Goal: Transaction & Acquisition: Book appointment/travel/reservation

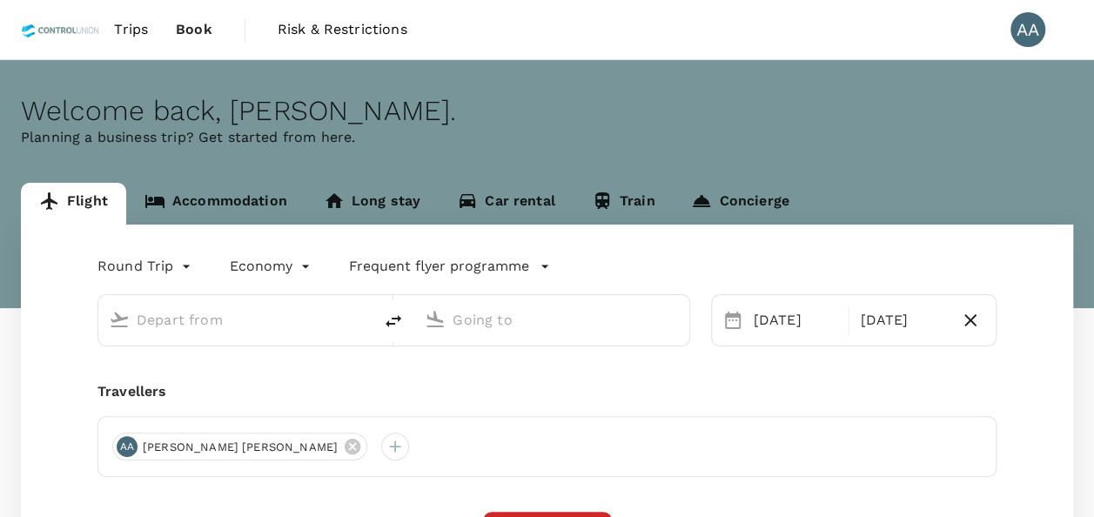
click at [242, 198] on link "Accommodation" at bounding box center [215, 204] width 179 height 42
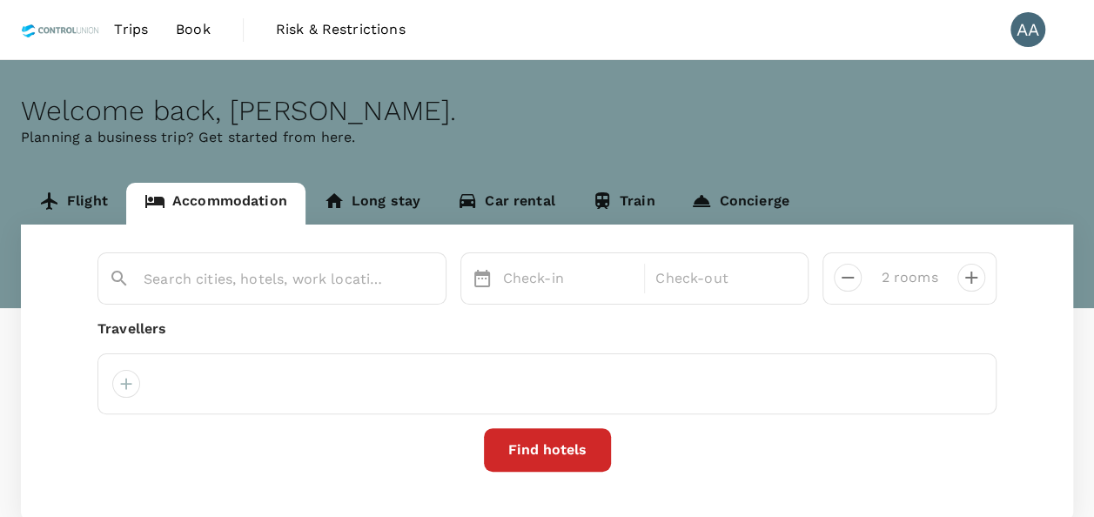
type input "[GEOGRAPHIC_DATA]"
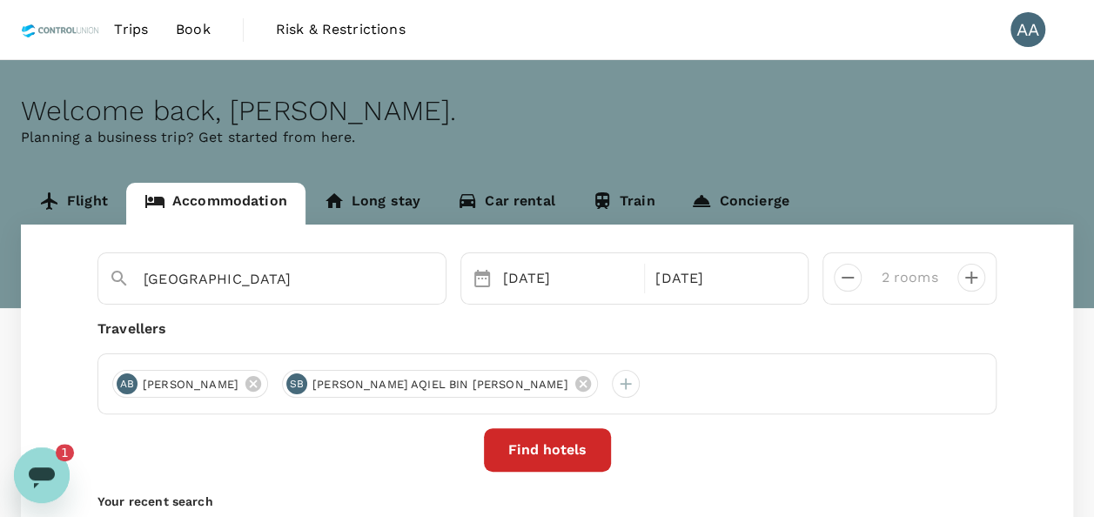
click at [57, 470] on div "Open messaging window, 1 unread message" at bounding box center [42, 475] width 52 height 52
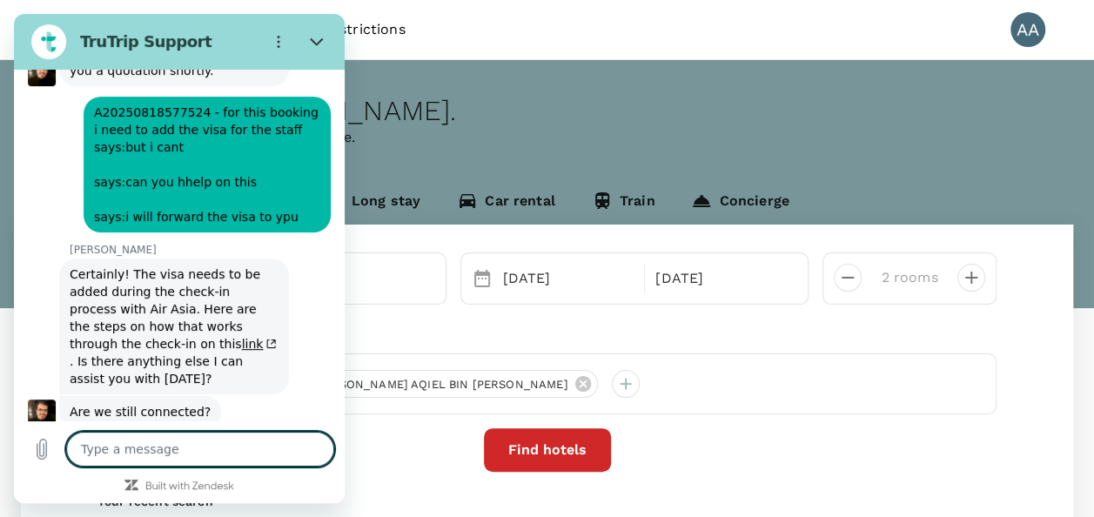
scroll to position [7035, 0]
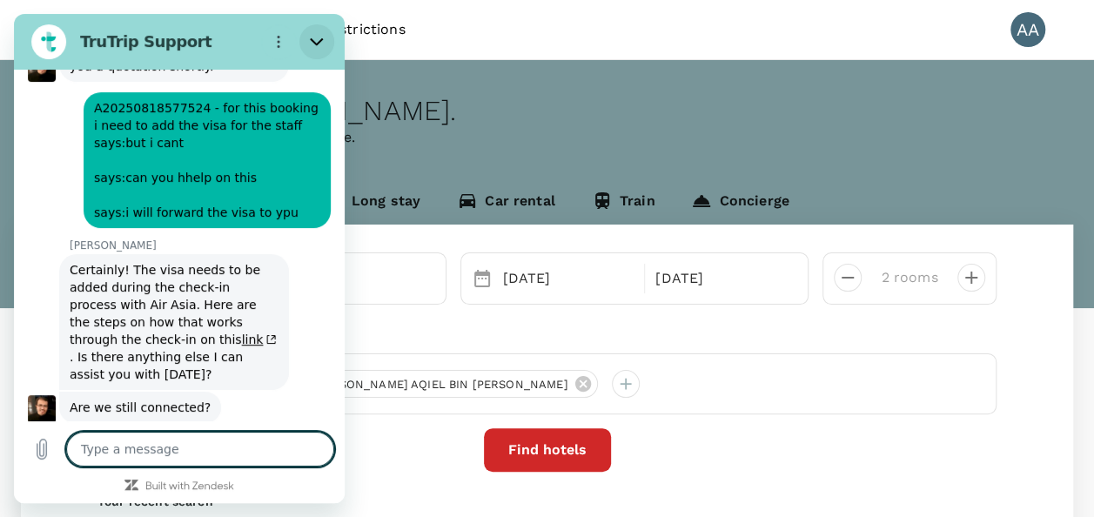
click at [320, 30] on button "Close" at bounding box center [316, 41] width 35 height 35
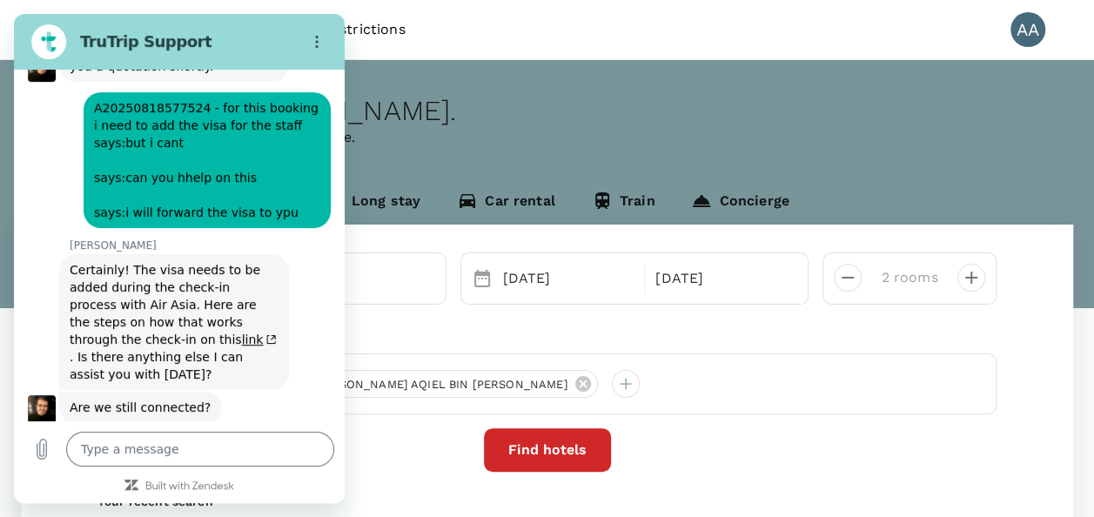
type textarea "x"
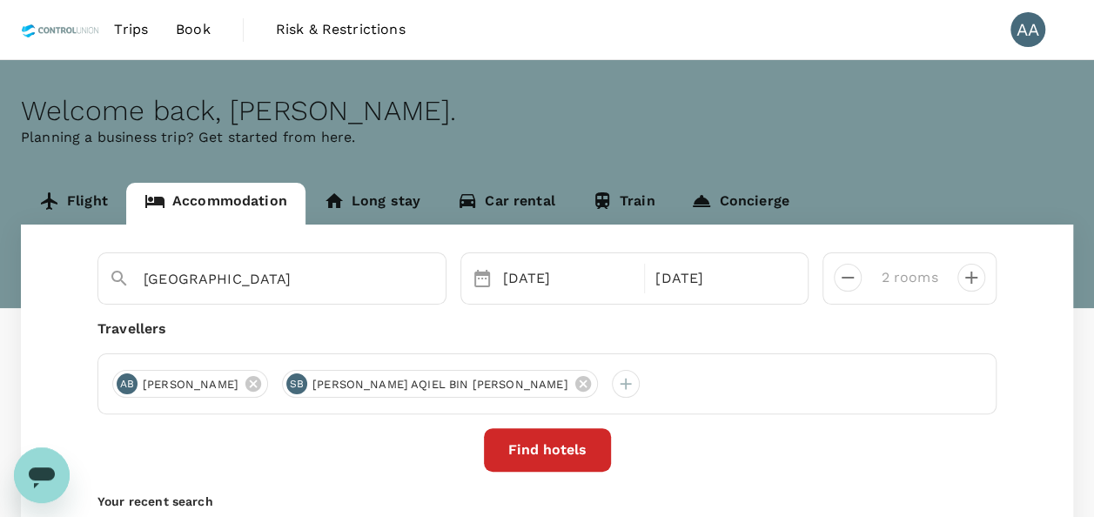
click at [539, 473] on div "[GEOGRAPHIC_DATA] [DATE] [DATE] rooms Travellers [GEOGRAPHIC_DATA] [GEOGRAPHIC_…" at bounding box center [547, 410] width 1052 height 372
click at [546, 459] on button "Find hotels" at bounding box center [547, 450] width 127 height 44
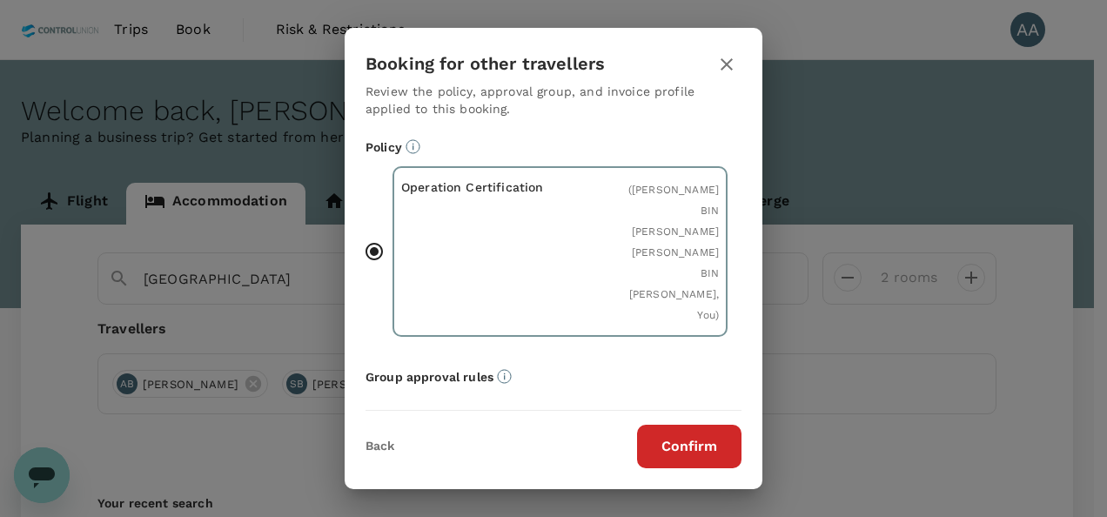
click at [675, 456] on button "Confirm" at bounding box center [689, 447] width 104 height 44
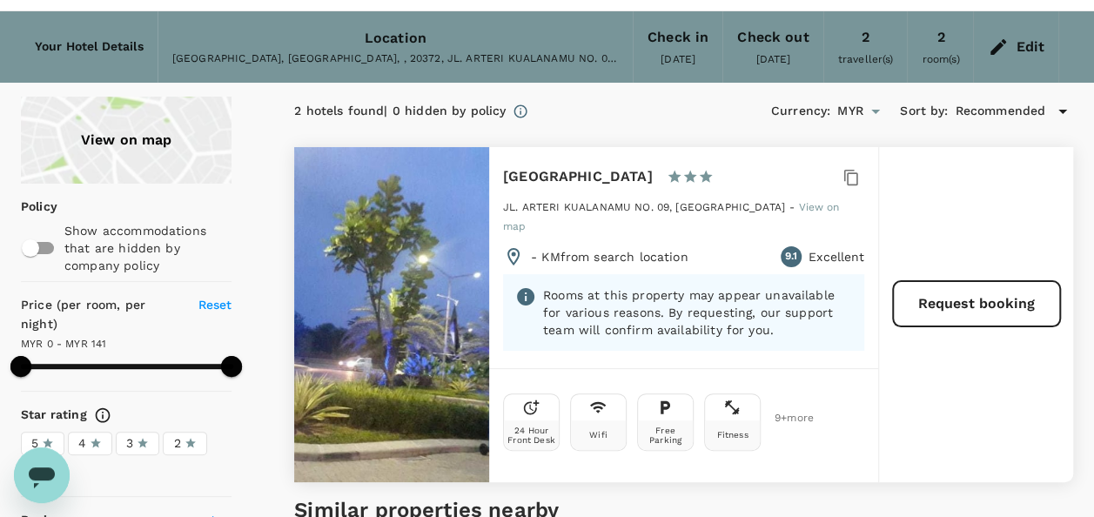
scroll to position [87, 0]
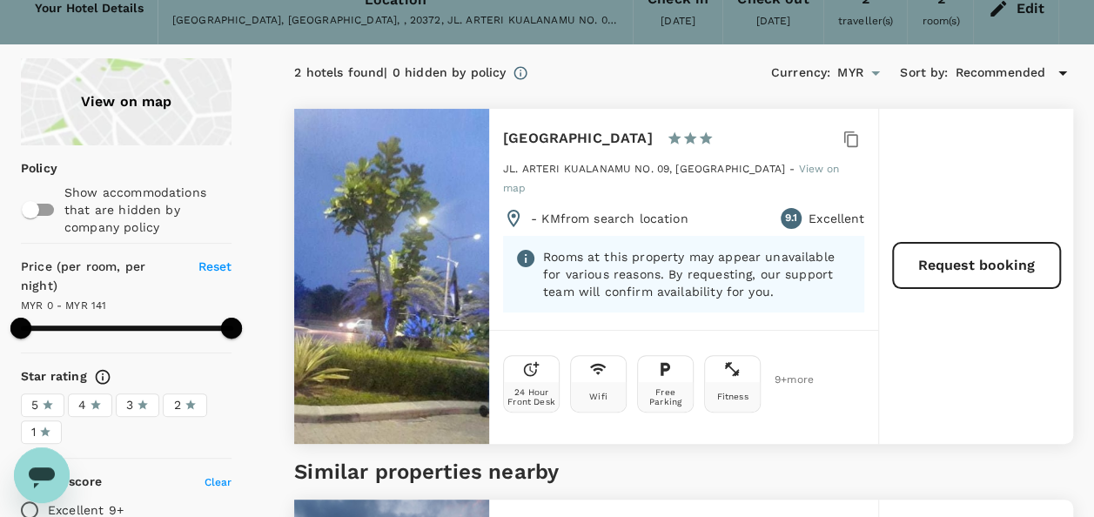
type input "141"
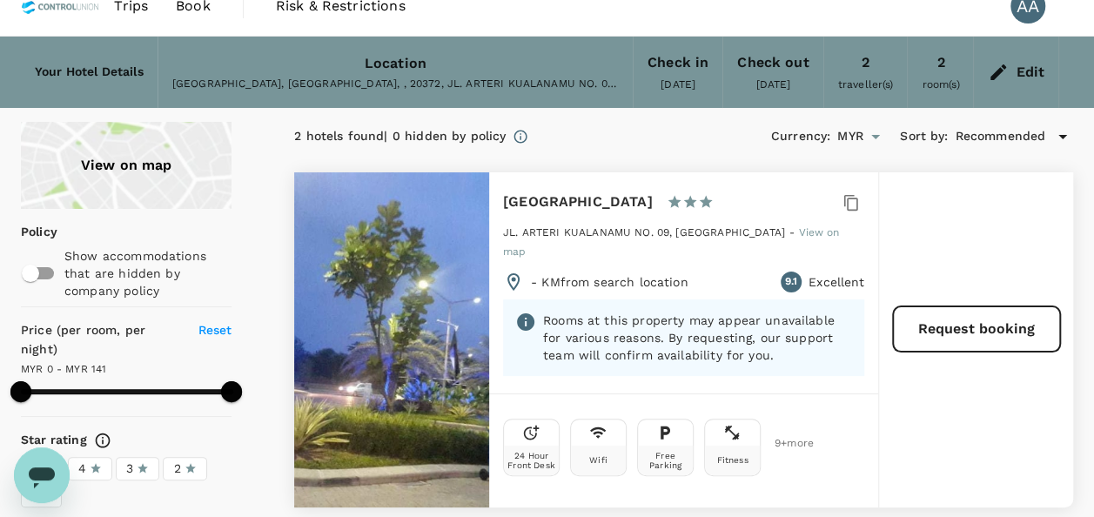
scroll to position [0, 0]
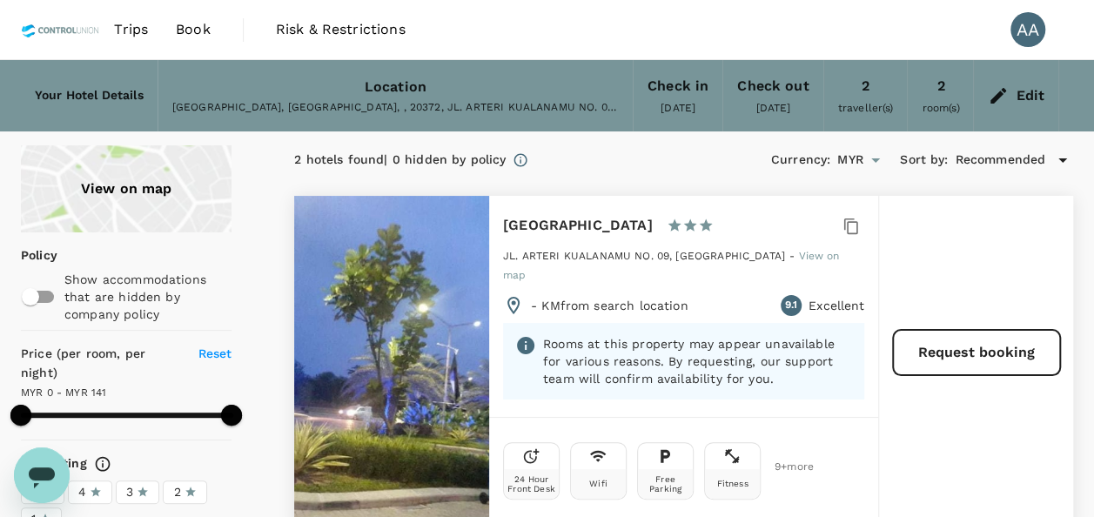
click at [204, 28] on span "Book" at bounding box center [193, 29] width 35 height 21
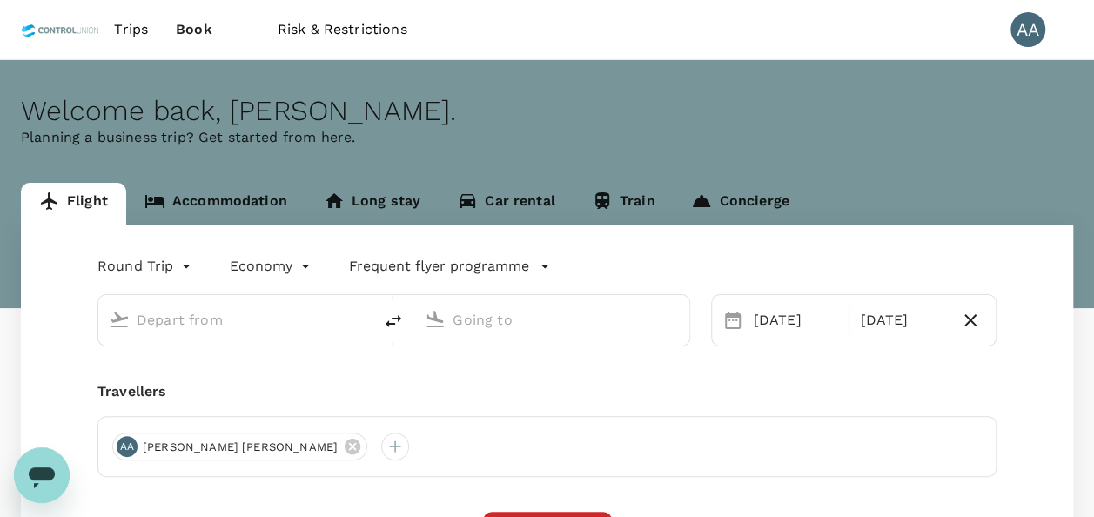
type input "[GEOGRAPHIC_DATA], [GEOGRAPHIC_DATA] (any)"
type input "[GEOGRAPHIC_DATA] Intl (KNO)"
type input "[GEOGRAPHIC_DATA], [GEOGRAPHIC_DATA] (any)"
type input "[GEOGRAPHIC_DATA] Intl (KNO)"
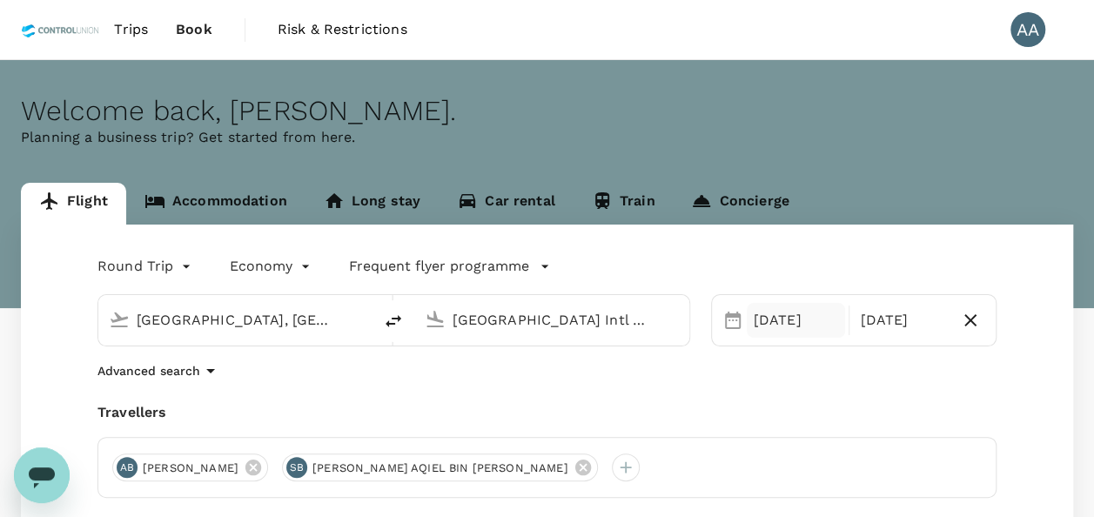
click at [781, 311] on div "[DATE]" at bounding box center [796, 320] width 99 height 35
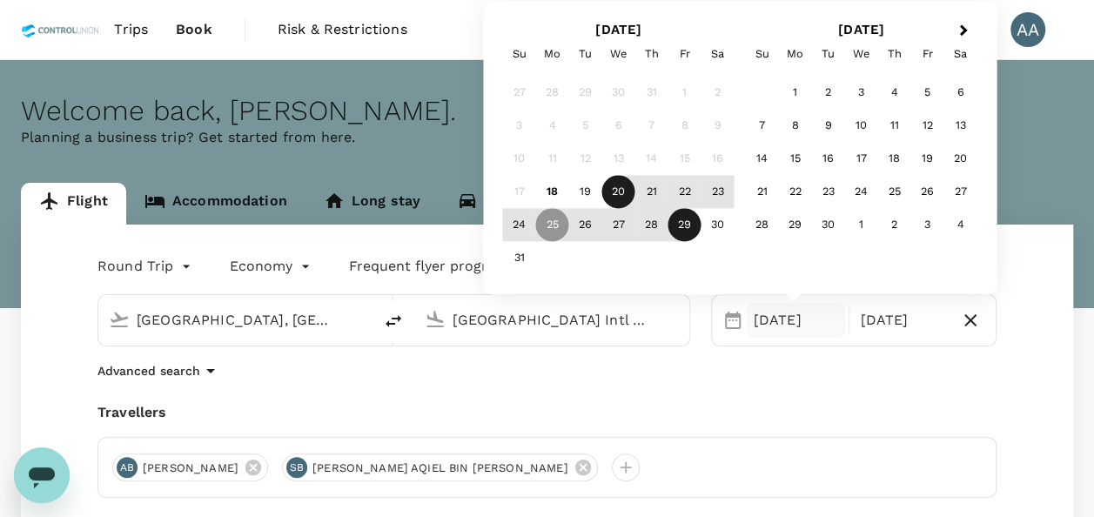
click at [614, 193] on div "20" at bounding box center [618, 192] width 33 height 33
click at [682, 192] on div "22" at bounding box center [684, 192] width 33 height 33
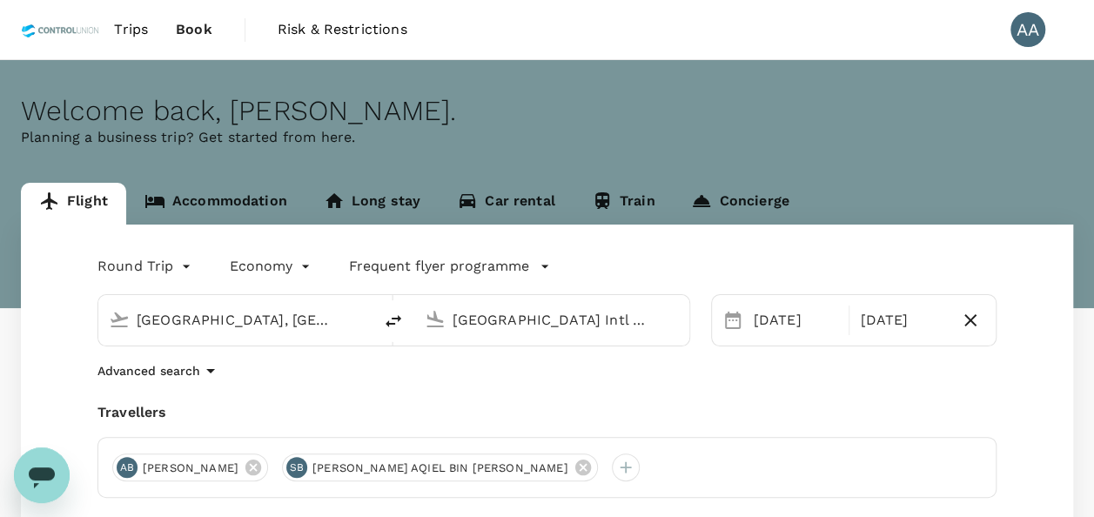
click at [840, 383] on div "Round Trip roundtrip Economy economy Frequent flyer programme [GEOGRAPHIC_DATA]…" at bounding box center [547, 477] width 1052 height 507
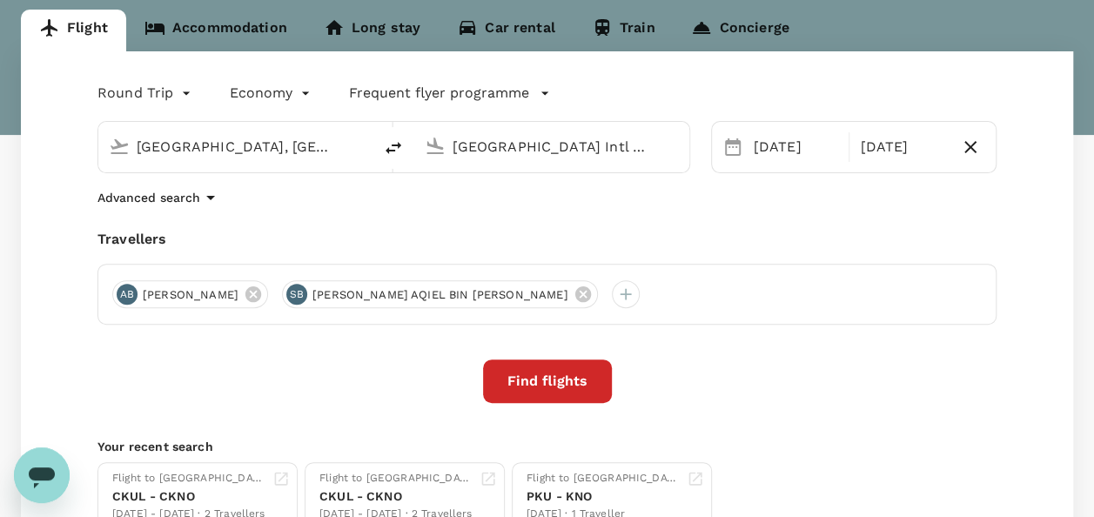
scroll to position [174, 0]
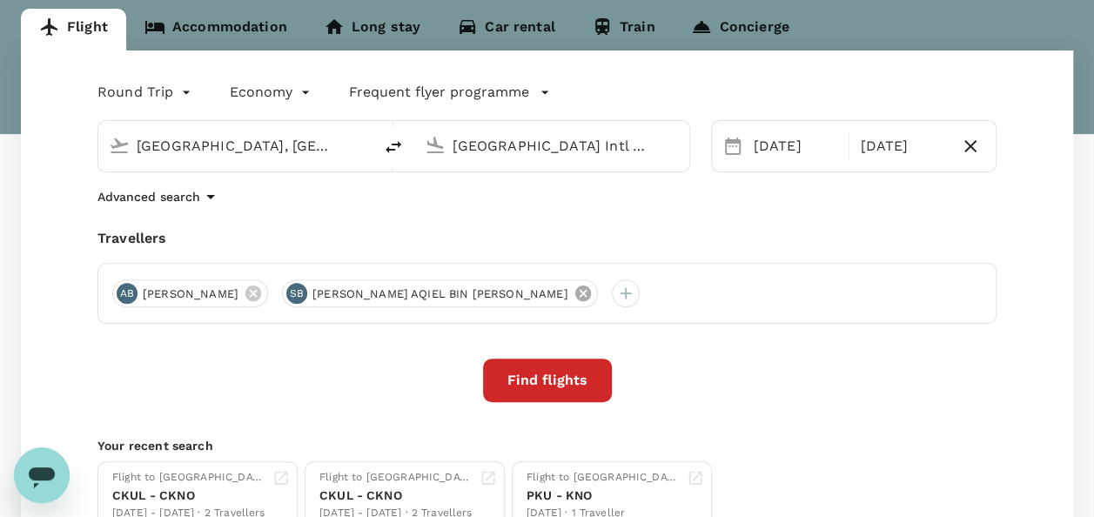
click at [574, 286] on icon at bounding box center [582, 293] width 16 height 16
click at [261, 290] on icon at bounding box center [253, 293] width 16 height 16
click at [122, 299] on div at bounding box center [126, 293] width 28 height 28
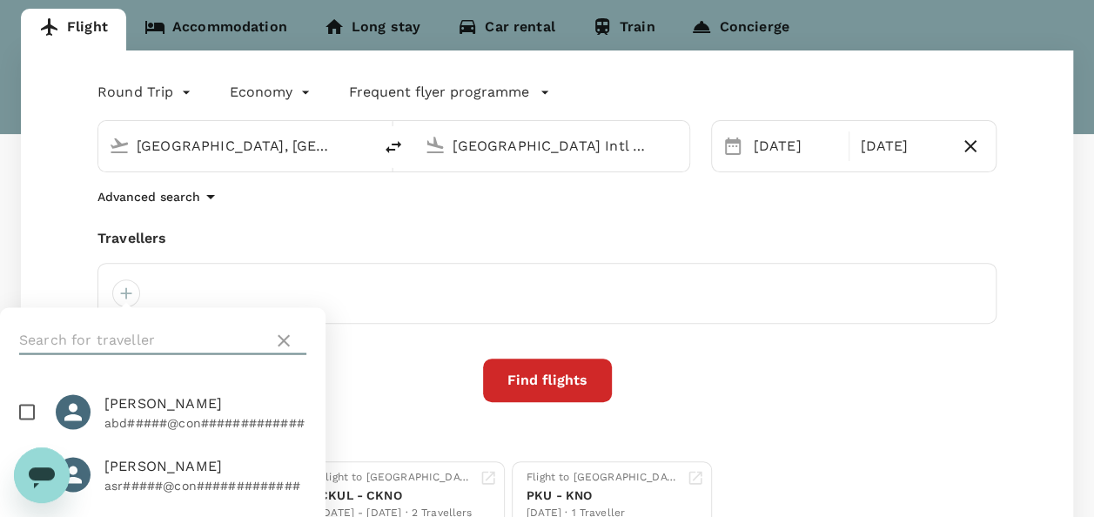
click at [124, 336] on input "text" at bounding box center [142, 340] width 247 height 28
type input "nori"
click at [27, 408] on input "checkbox" at bounding box center [27, 411] width 37 height 37
checkbox input "true"
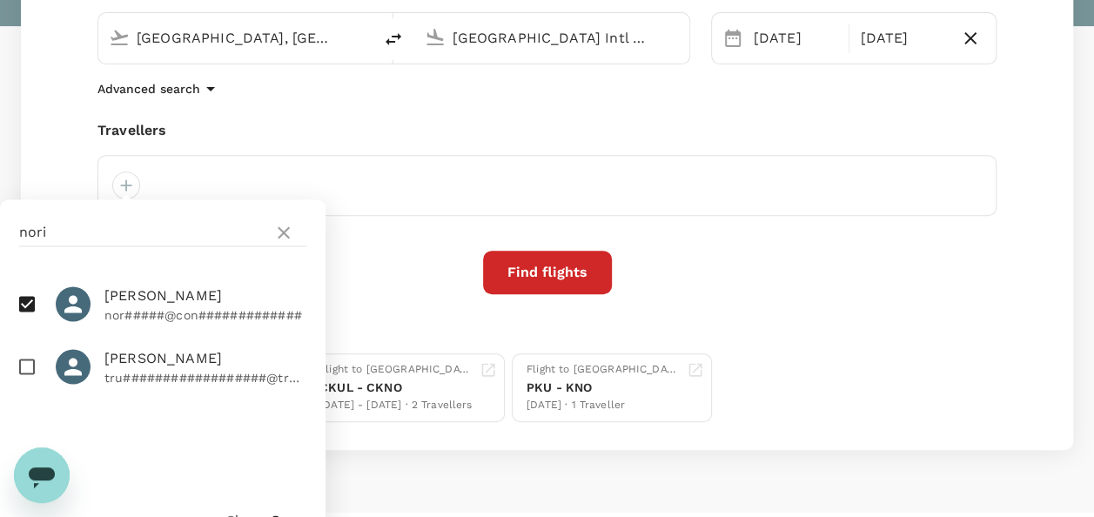
scroll to position [322, 0]
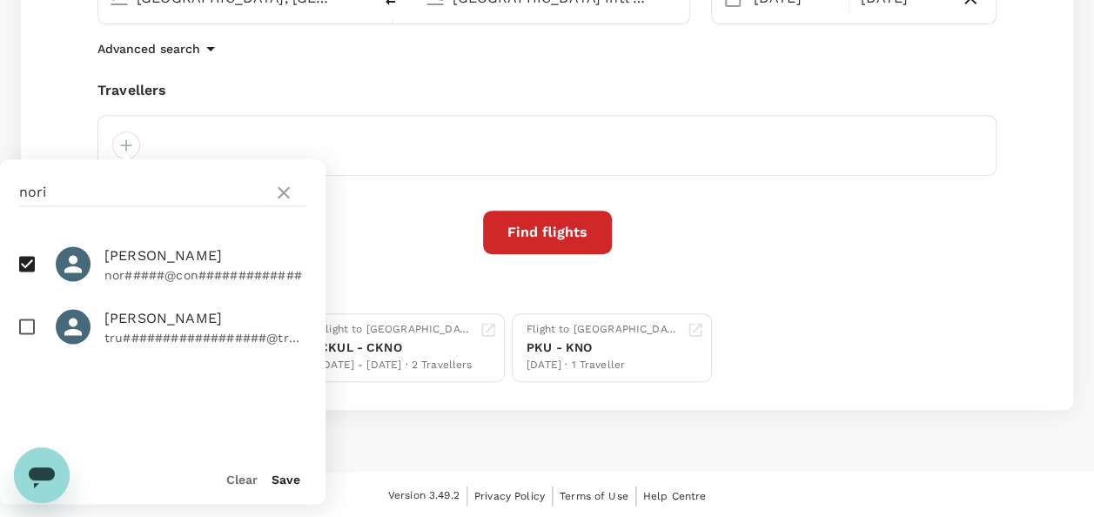
click at [280, 479] on button "Save" at bounding box center [285, 479] width 29 height 14
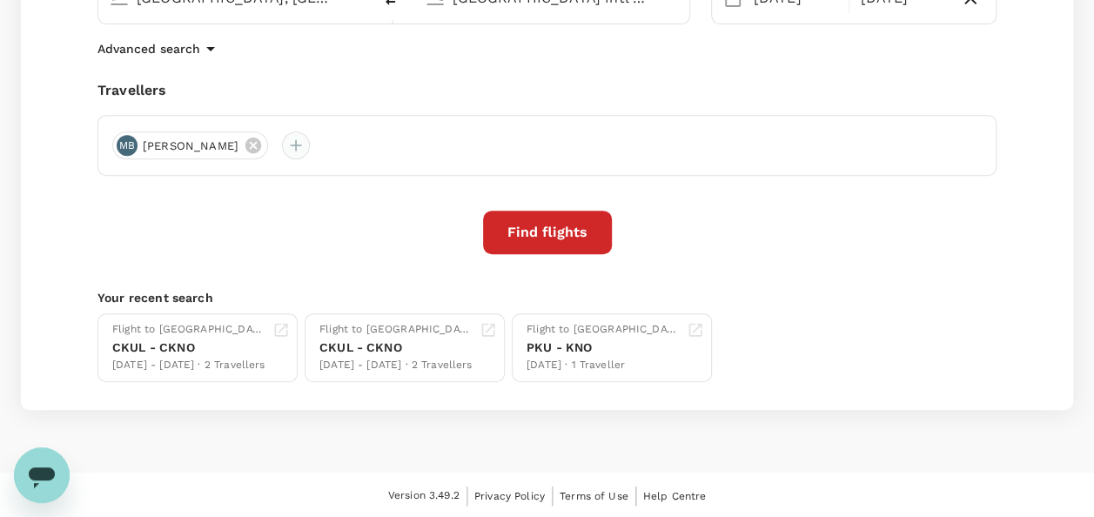
click at [310, 146] on div at bounding box center [296, 145] width 28 height 28
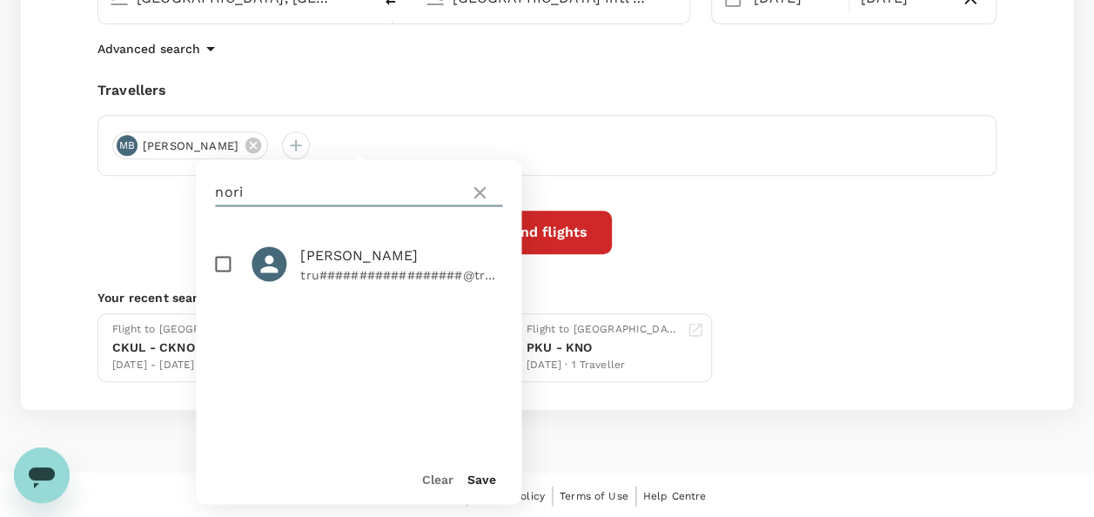
drag, startPoint x: 234, startPoint y: 191, endPoint x: 62, endPoint y: 191, distance: 172.3
click at [62, 191] on div "Round Trip roundtrip Economy economy Frequent flyer programme [GEOGRAPHIC_DATA]…" at bounding box center [547, 156] width 1052 height 507
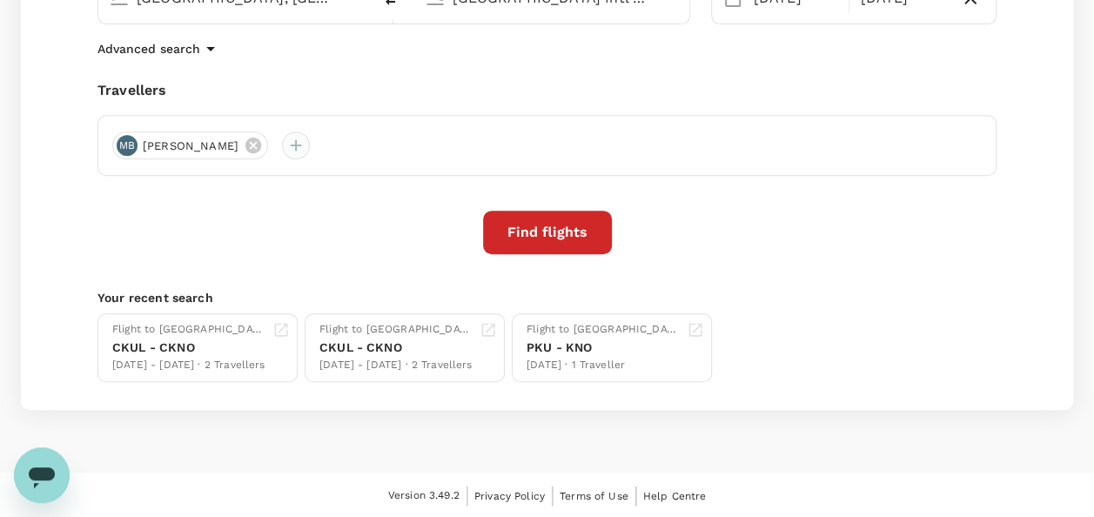
click at [310, 149] on div at bounding box center [296, 145] width 28 height 28
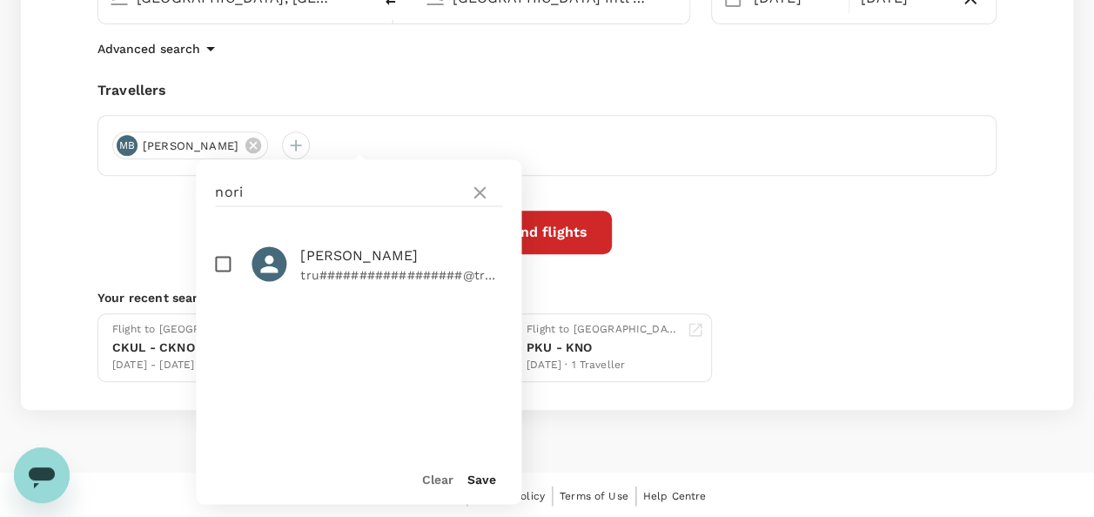
click at [303, 174] on div "nori" at bounding box center [358, 192] width 325 height 66
click at [305, 190] on input "nori" at bounding box center [338, 192] width 247 height 28
type input "n"
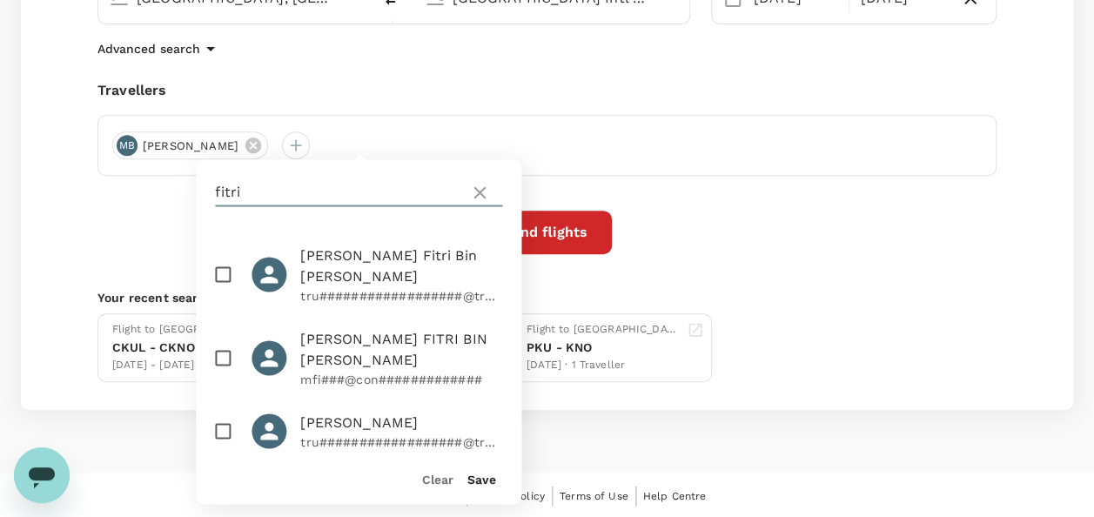
type input "fitri"
click at [226, 341] on input "checkbox" at bounding box center [222, 357] width 37 height 37
checkbox input "true"
click at [479, 477] on button "Save" at bounding box center [481, 479] width 29 height 14
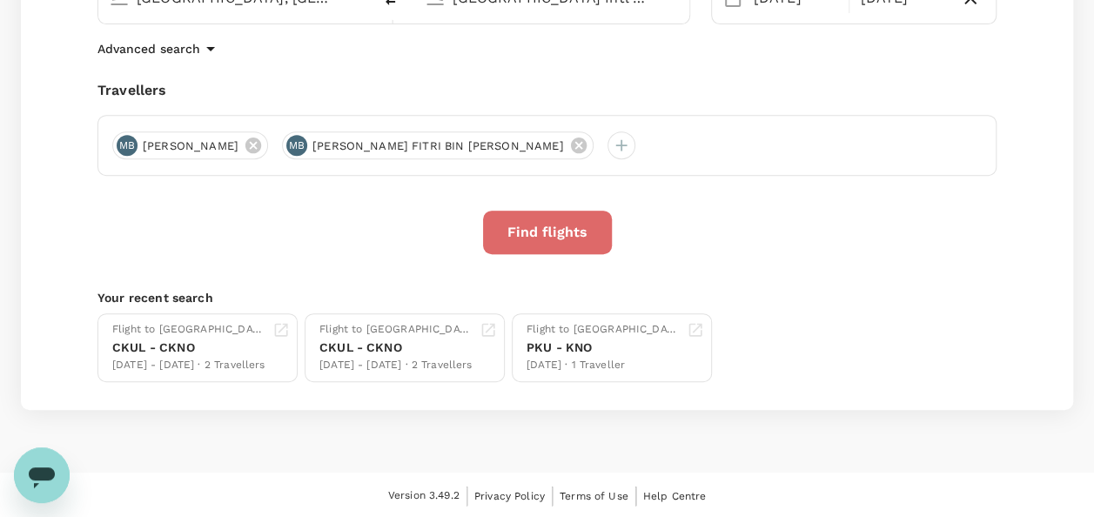
click at [573, 239] on button "Find flights" at bounding box center [547, 233] width 129 height 44
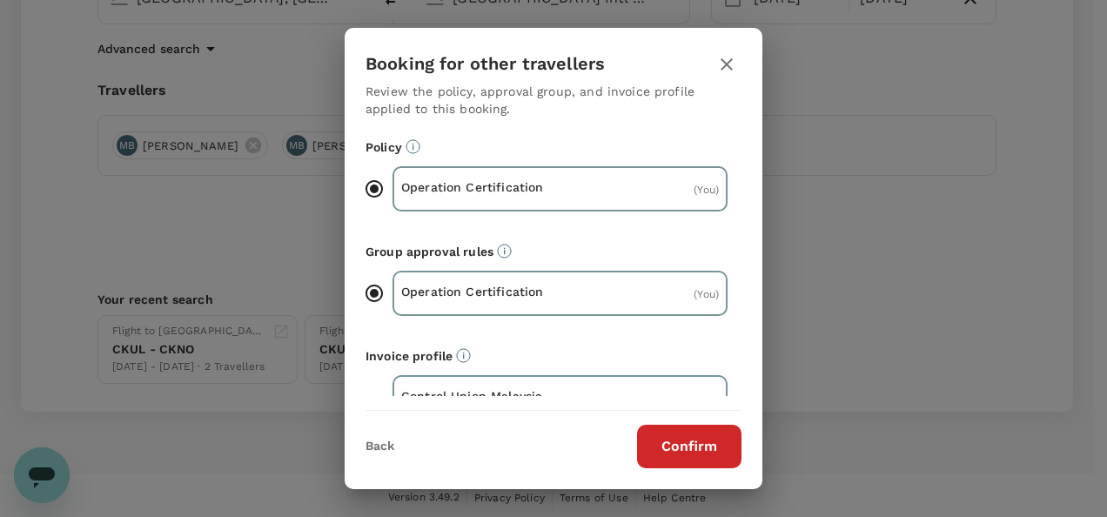
click at [697, 468] on div "Booking for other travellers Review the policy, approval group, and invoice pro…" at bounding box center [554, 258] width 418 height 461
click at [684, 425] on button "Confirm" at bounding box center [689, 447] width 104 height 44
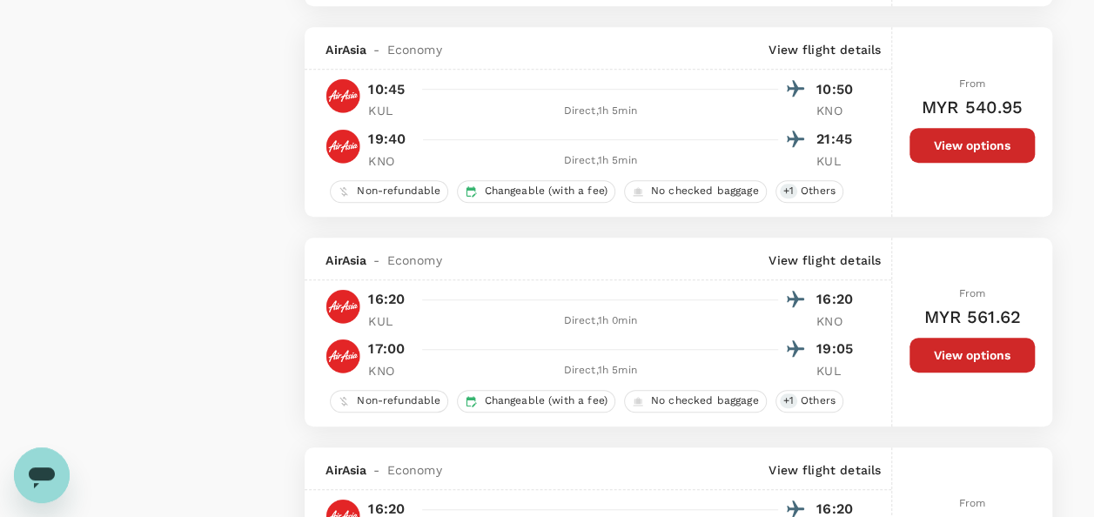
scroll to position [3828, 0]
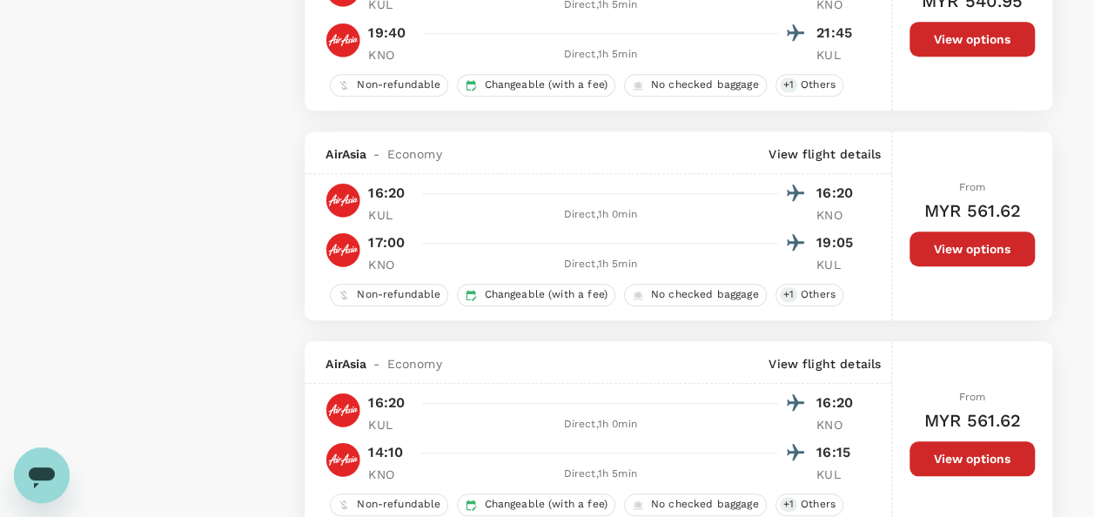
type textarea "x"
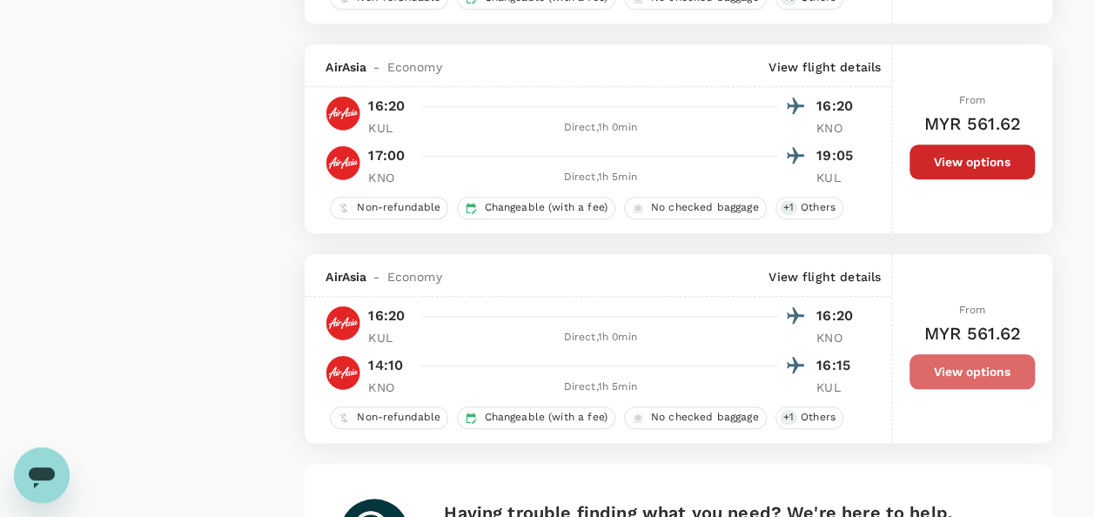
click at [957, 373] on button "View options" at bounding box center [971, 371] width 125 height 35
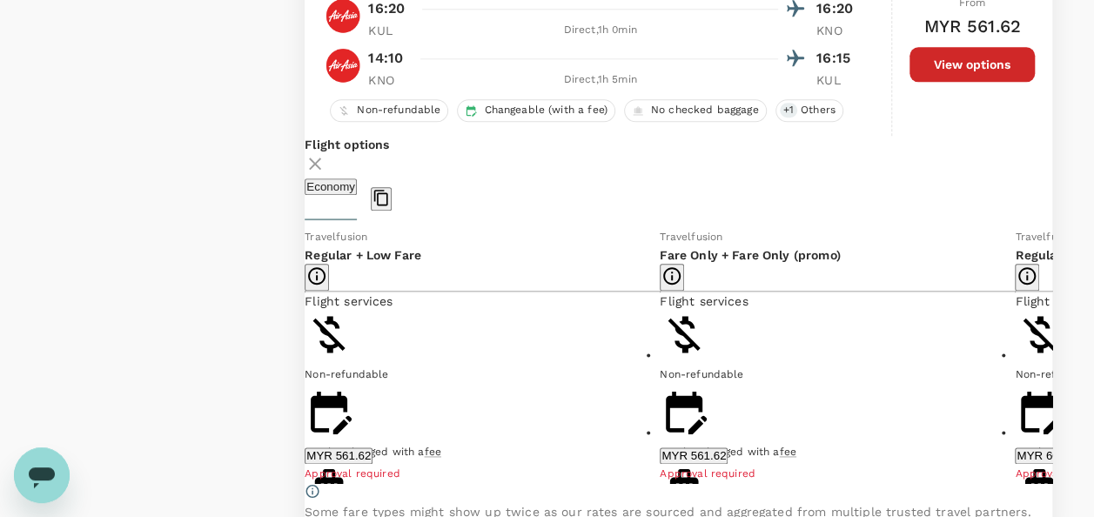
scroll to position [4249, 0]
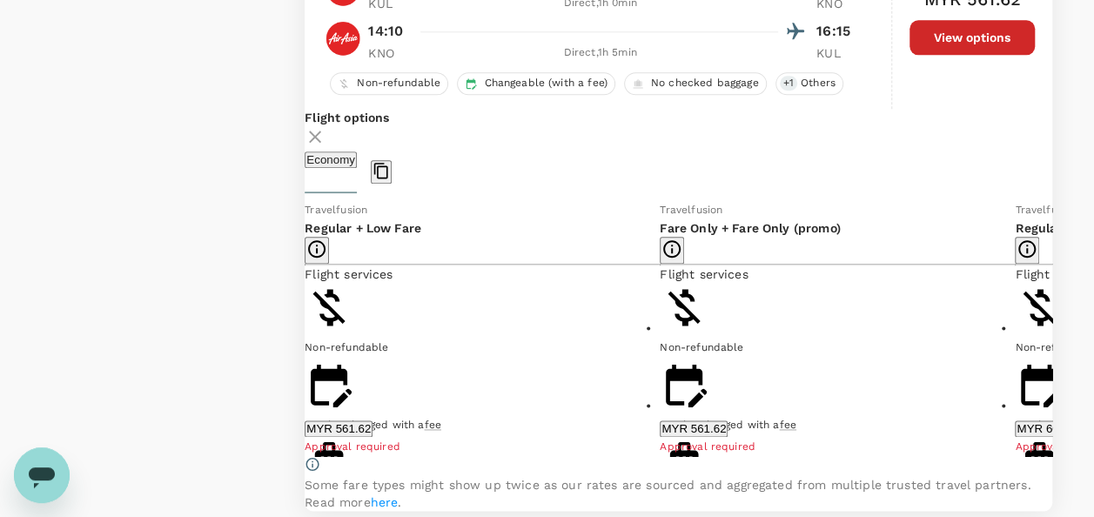
click at [372, 437] on button "MYR 561.62" at bounding box center [339, 428] width 68 height 17
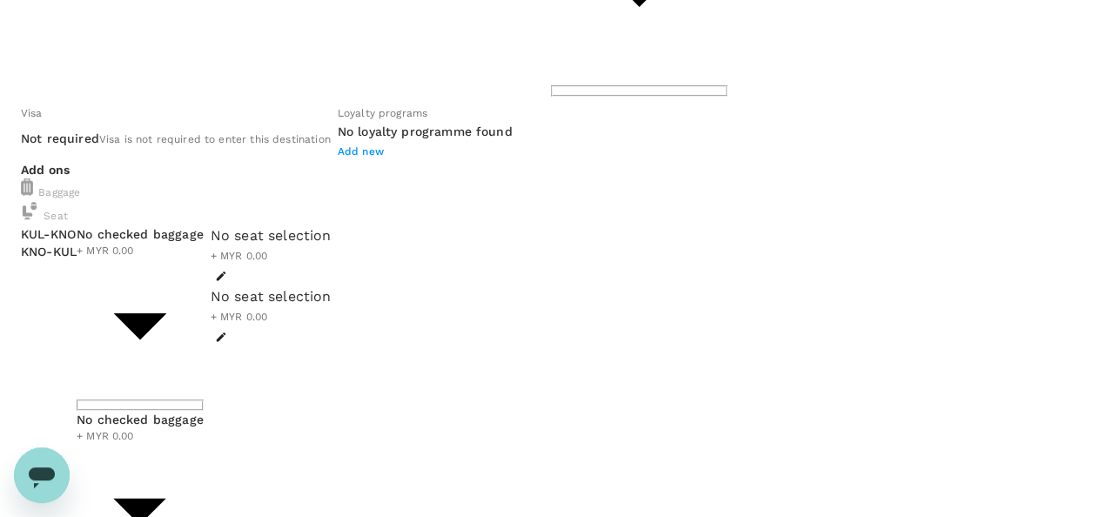
scroll to position [348, 0]
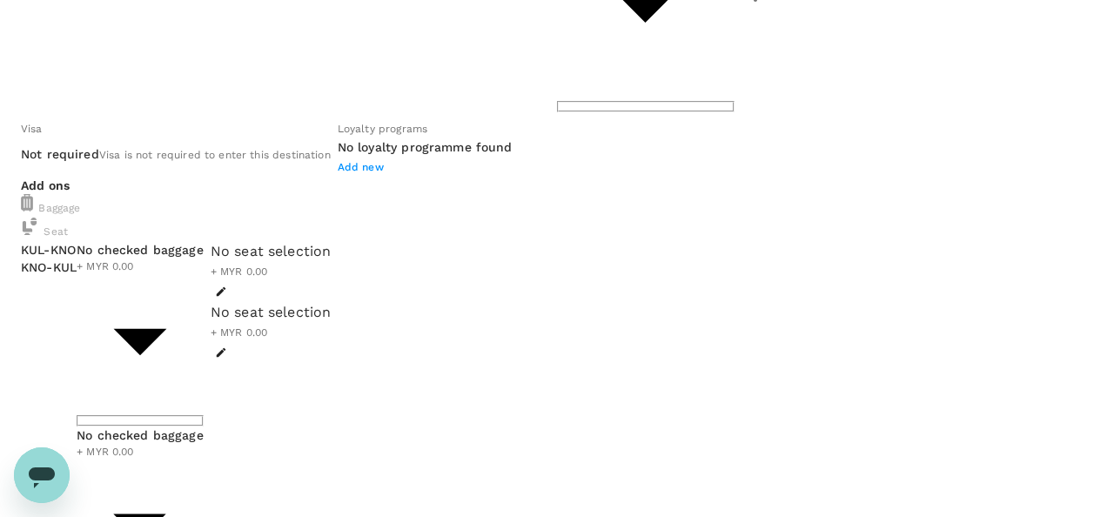
click at [227, 109] on div at bounding box center [553, 258] width 1107 height 517
click at [432, 416] on div at bounding box center [553, 258] width 1107 height 517
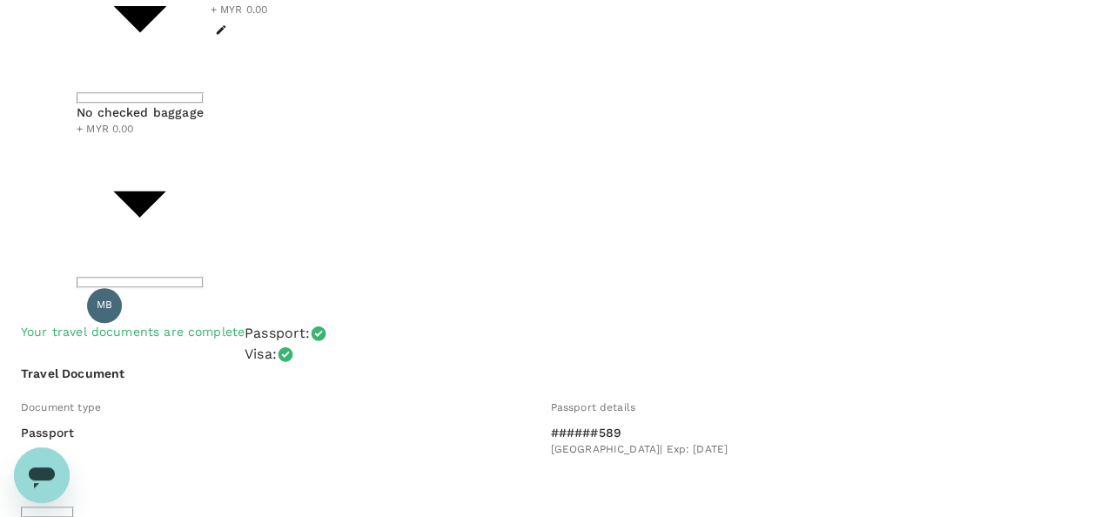
scroll to position [696, 0]
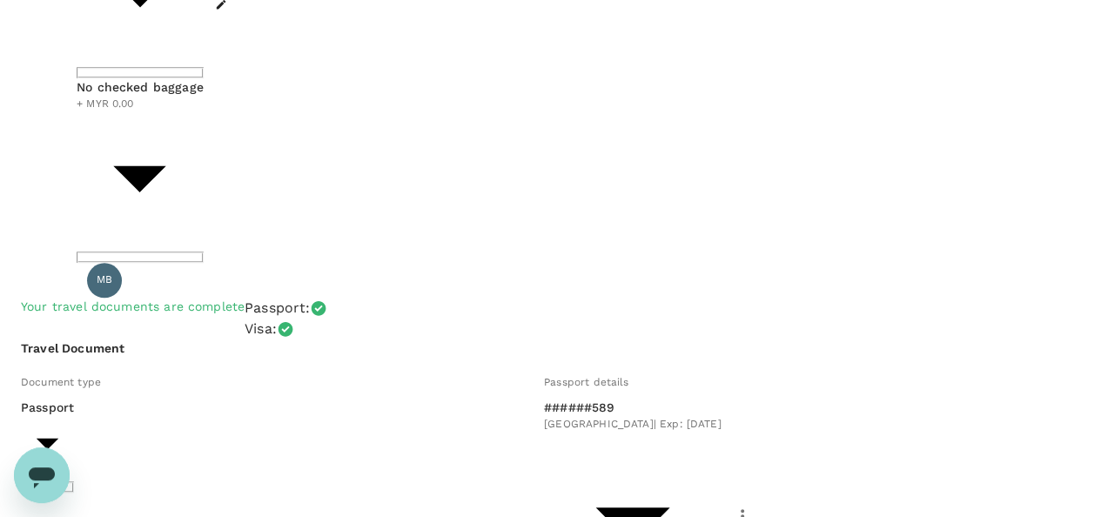
click at [311, 107] on div at bounding box center [553, 258] width 1107 height 517
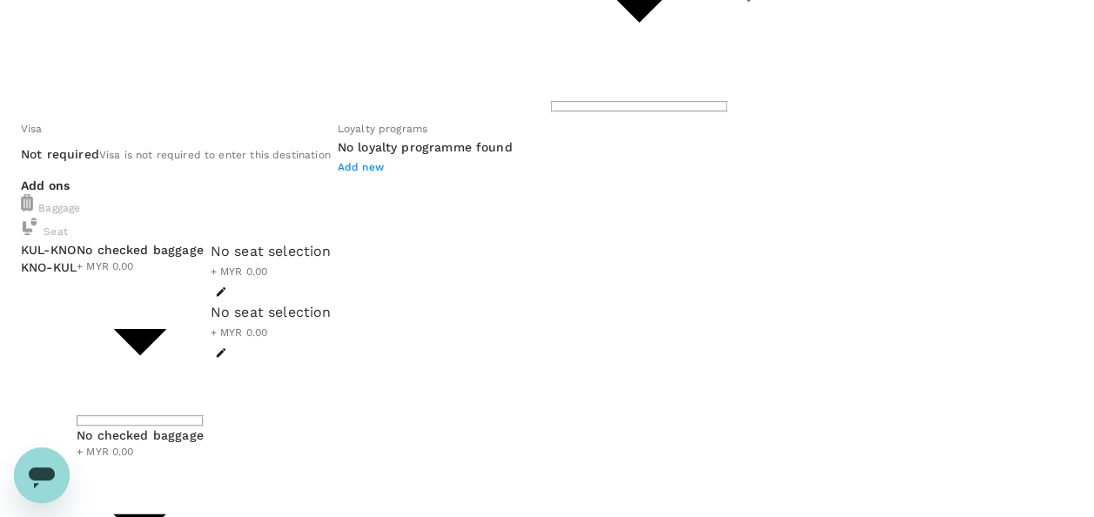
scroll to position [435, 0]
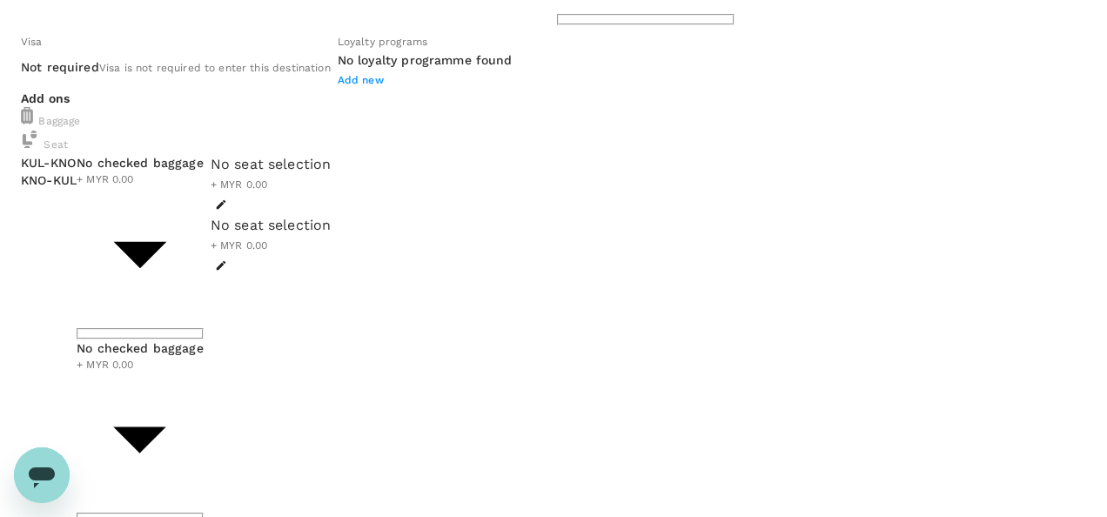
type input "1 - 95.15"
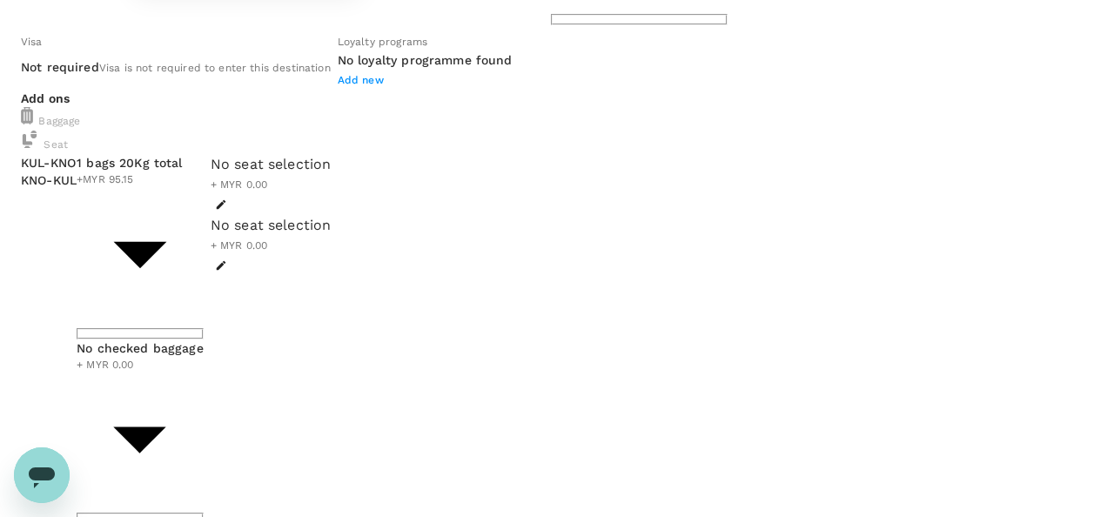
type input "1 - 95.15"
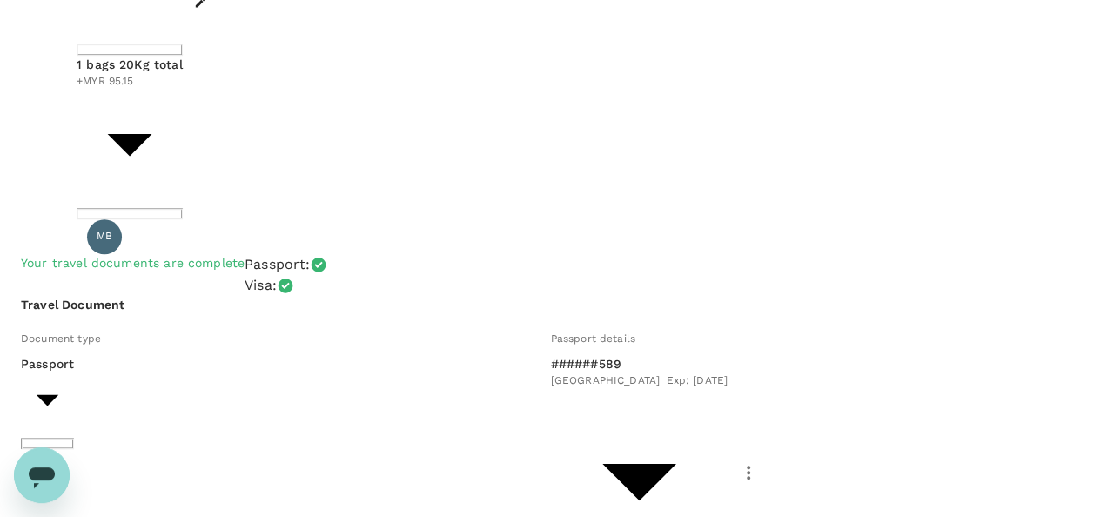
scroll to position [783, 0]
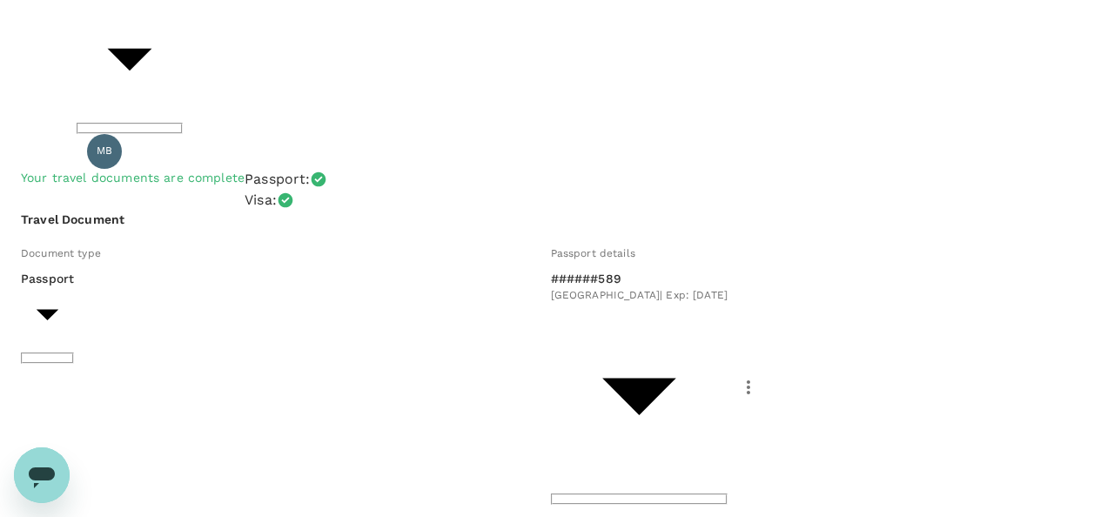
click at [248, 317] on body "Back to flight results Flight review Traveller(s) Traveller 1 : MB [PERSON_NAME…" at bounding box center [553, 461] width 1107 height 2488
type input "1 - 95.15"
click at [296, 381] on body "Back to flight results Flight review Traveller(s) Traveller 1 : MB [PERSON_NAME…" at bounding box center [547, 461] width 1094 height 2488
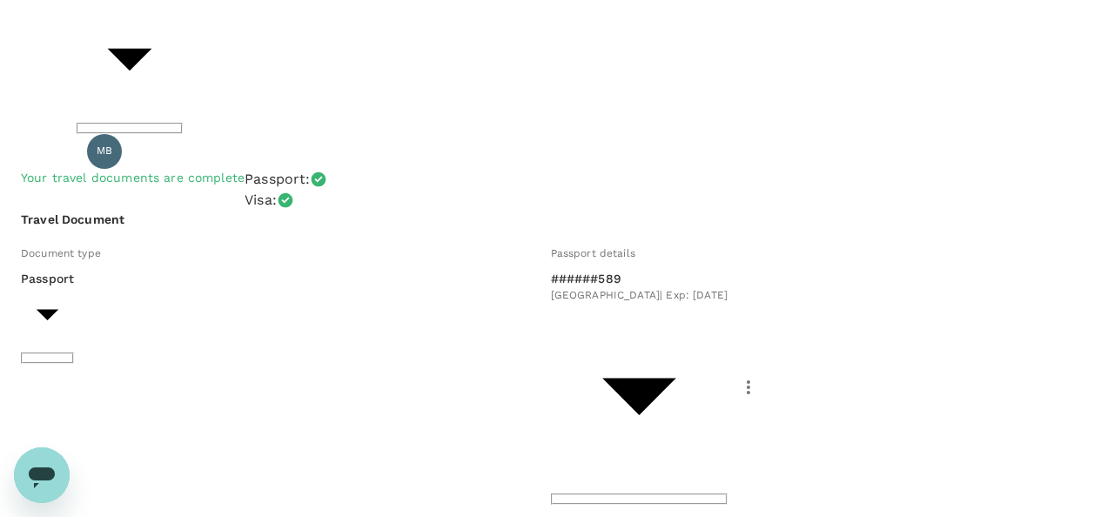
type input "1 - 95.15"
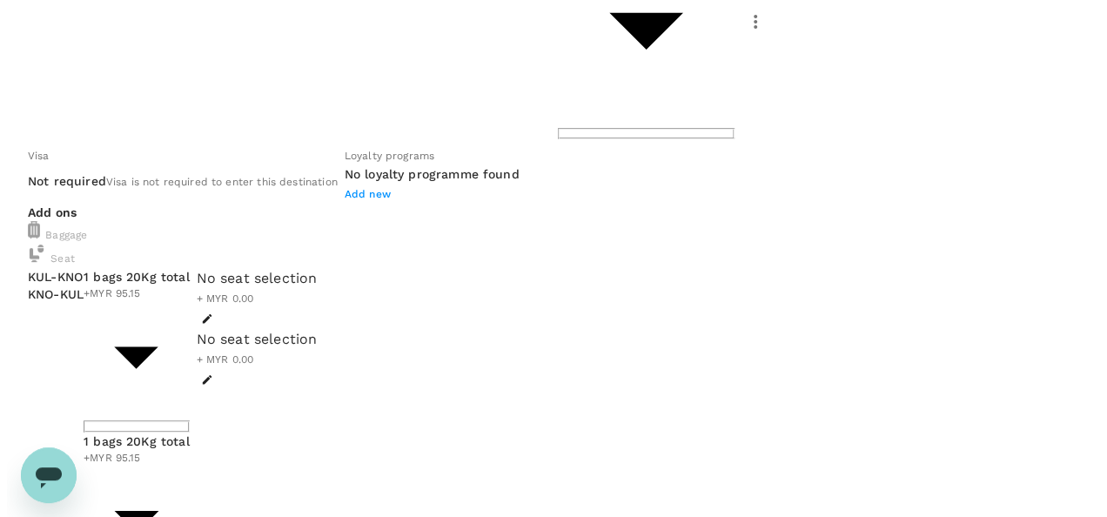
scroll to position [348, 0]
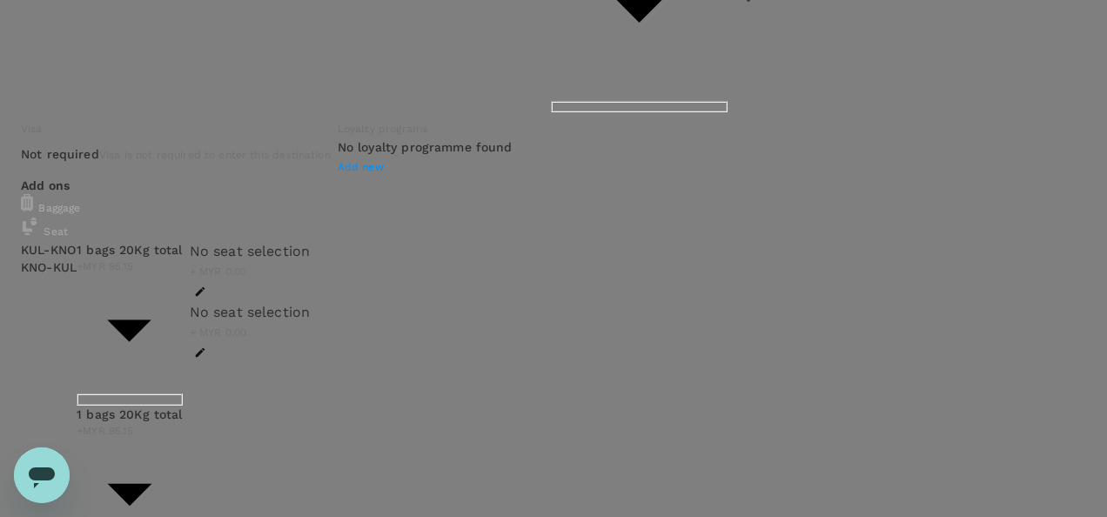
type input "9e254831-a140-43d4-90d9-f4bdc71b84d3"
drag, startPoint x: 345, startPoint y: 262, endPoint x: 325, endPoint y: 240, distance: 29.6
paste textarea "Socfin Indonesia - Unilever EUDR"
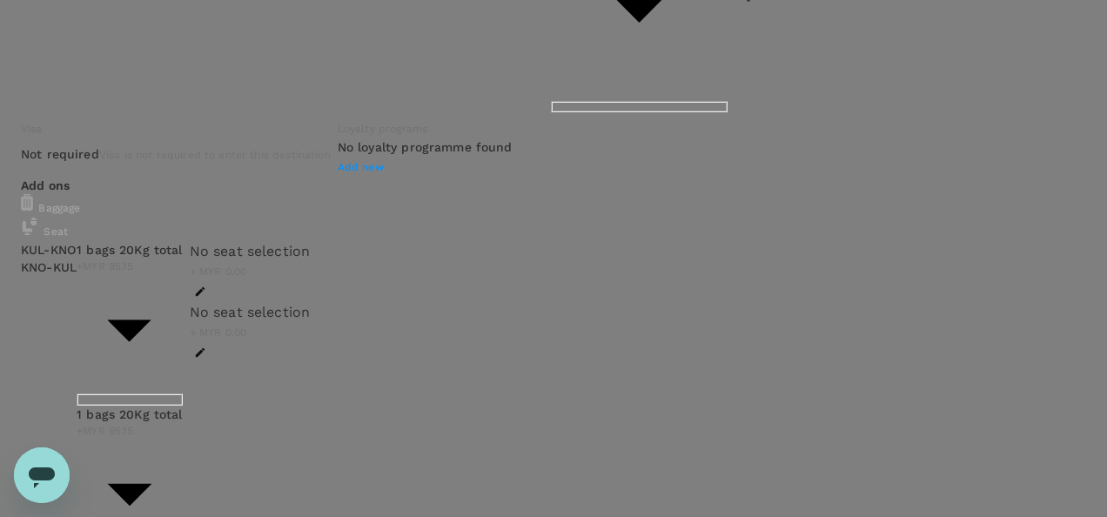
type textarea "Auditor : Fitri & Izwan Client : Socfin [GEOGRAPHIC_DATA] - Unilever EUDR Audit…"
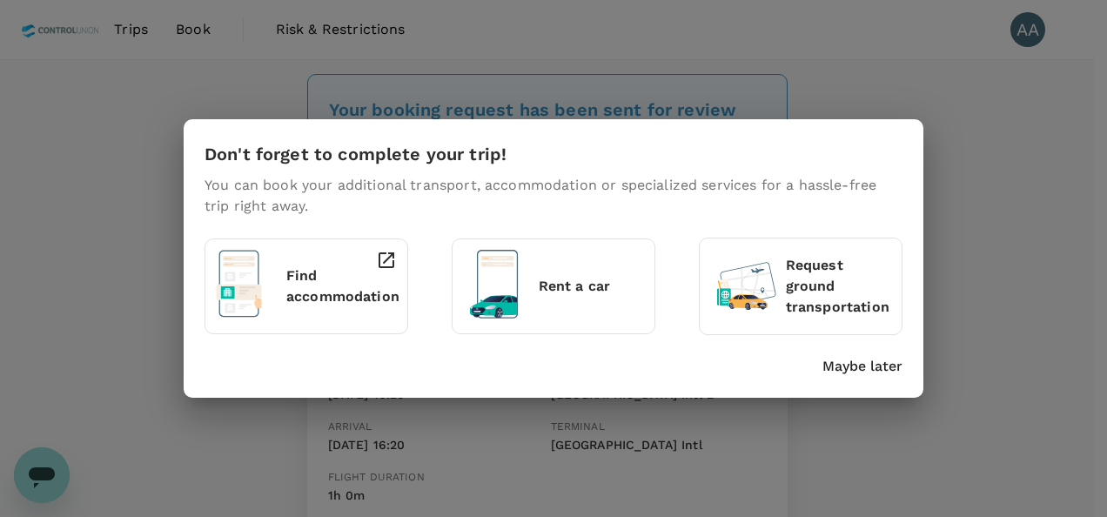
click at [860, 379] on div "Don't forget to complete your trip! You can book your additional transport, acc…" at bounding box center [554, 258] width 740 height 278
click at [854, 360] on p "Maybe later" at bounding box center [862, 366] width 80 height 21
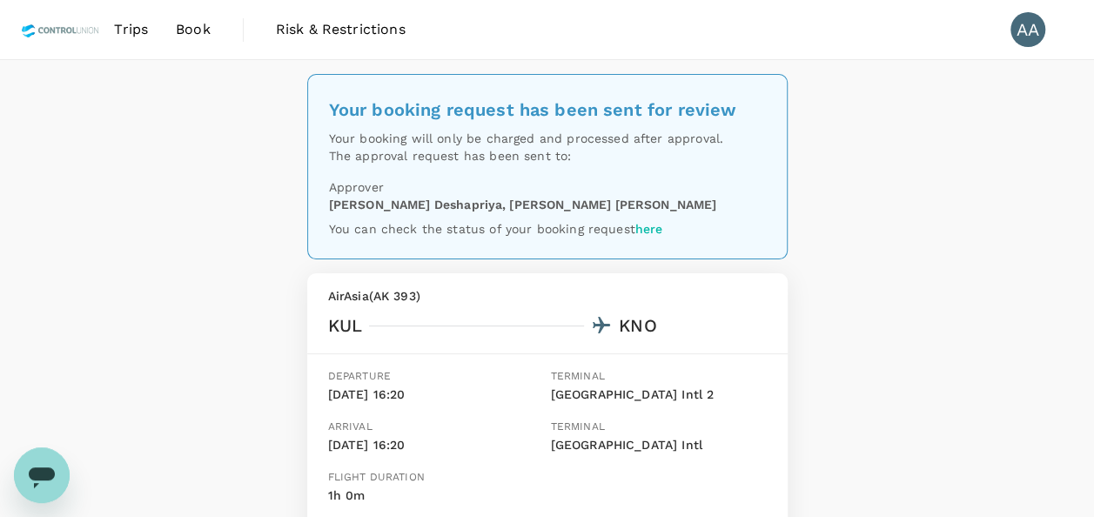
click at [204, 34] on span "Book" at bounding box center [193, 29] width 35 height 21
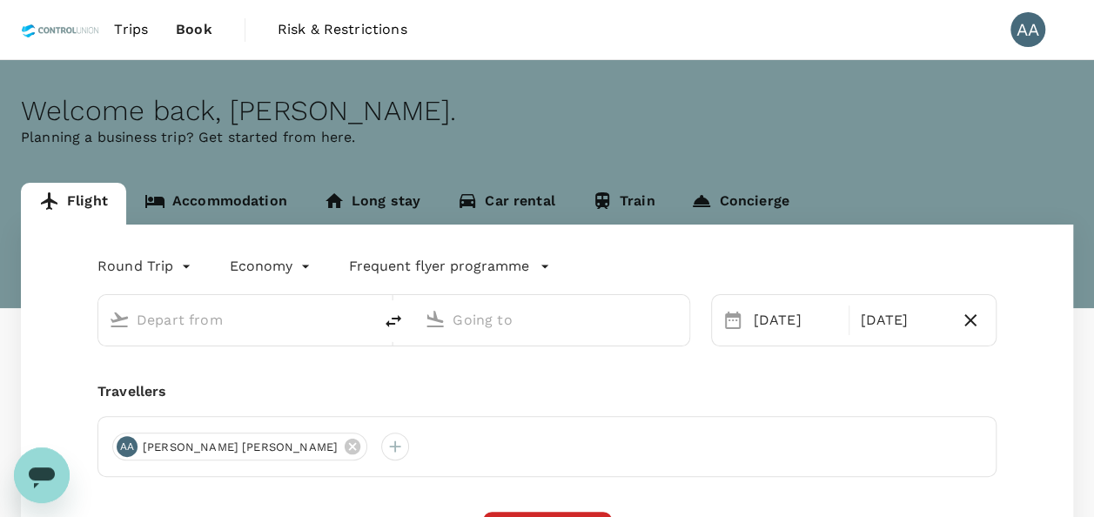
type input "[GEOGRAPHIC_DATA], [GEOGRAPHIC_DATA] (any)"
type input "[GEOGRAPHIC_DATA] Intl (KNO)"
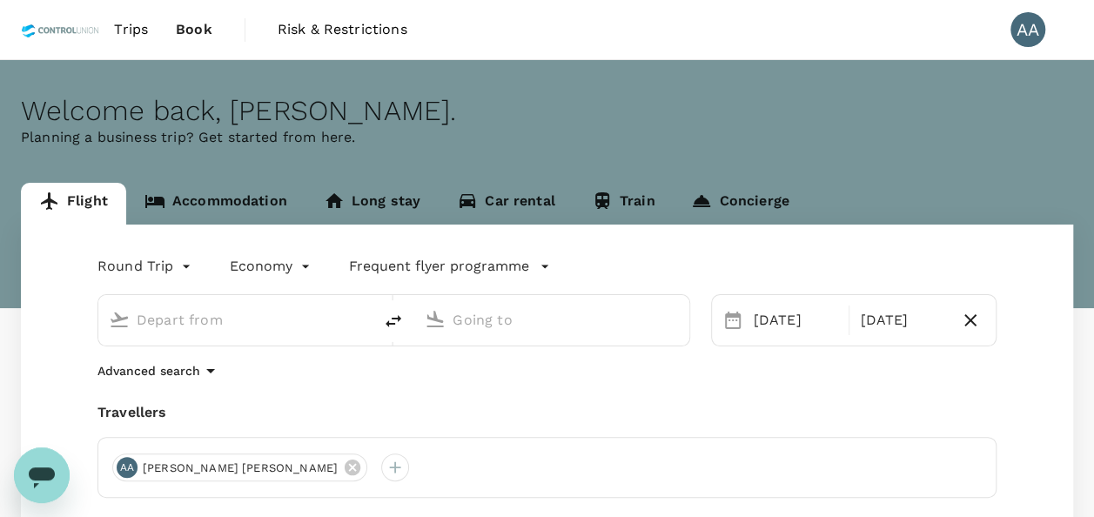
type input "[GEOGRAPHIC_DATA], [GEOGRAPHIC_DATA] (any)"
type input "[GEOGRAPHIC_DATA] Intl (KNO)"
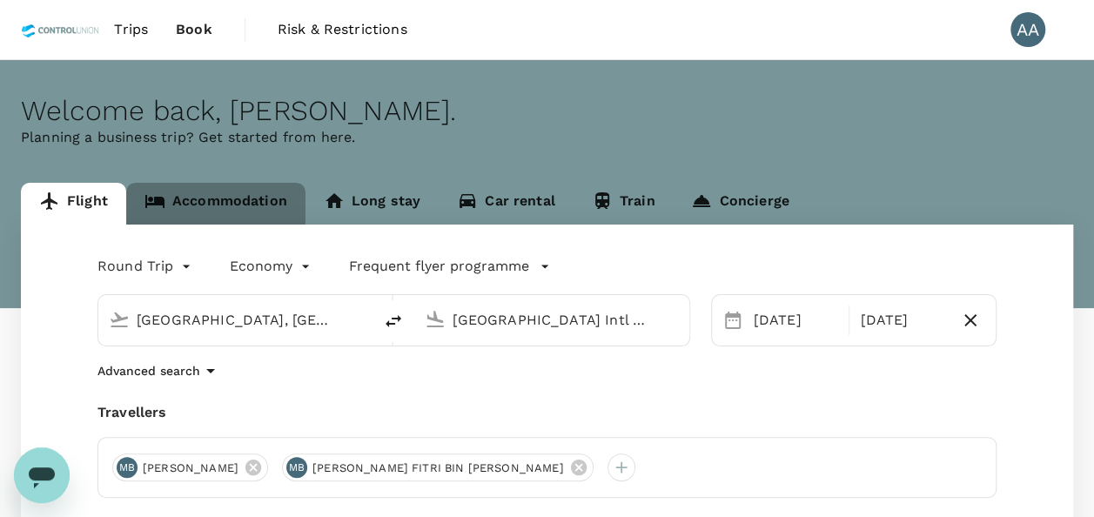
click at [181, 197] on link "Accommodation" at bounding box center [215, 204] width 179 height 42
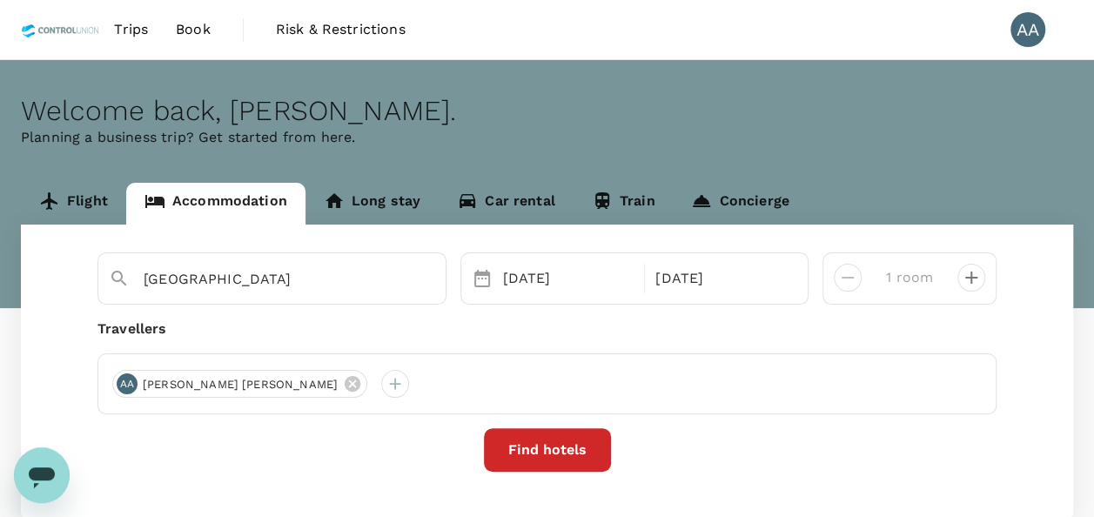
type input "2 rooms"
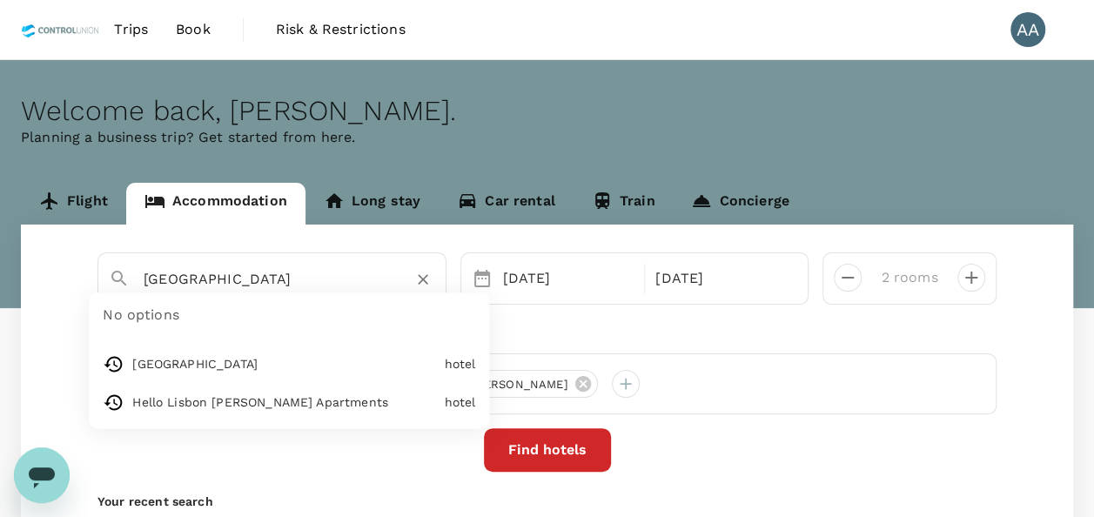
drag, startPoint x: 367, startPoint y: 272, endPoint x: -3, endPoint y: 268, distance: 370.7
click at [0, 268] on html "Trips Book Risk & Restrictions AA Welcome back , Anuratha . Planning a business…" at bounding box center [547, 353] width 1094 height 706
paste input "Hotel Anara Sky"
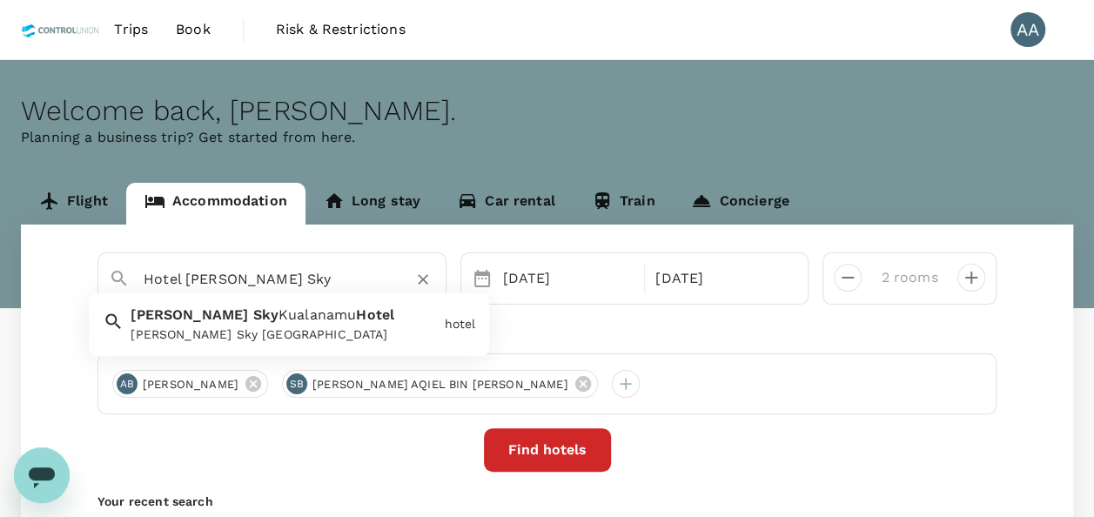
click at [289, 330] on div "Anara Sky Kualanamu Hotel" at bounding box center [284, 335] width 306 height 18
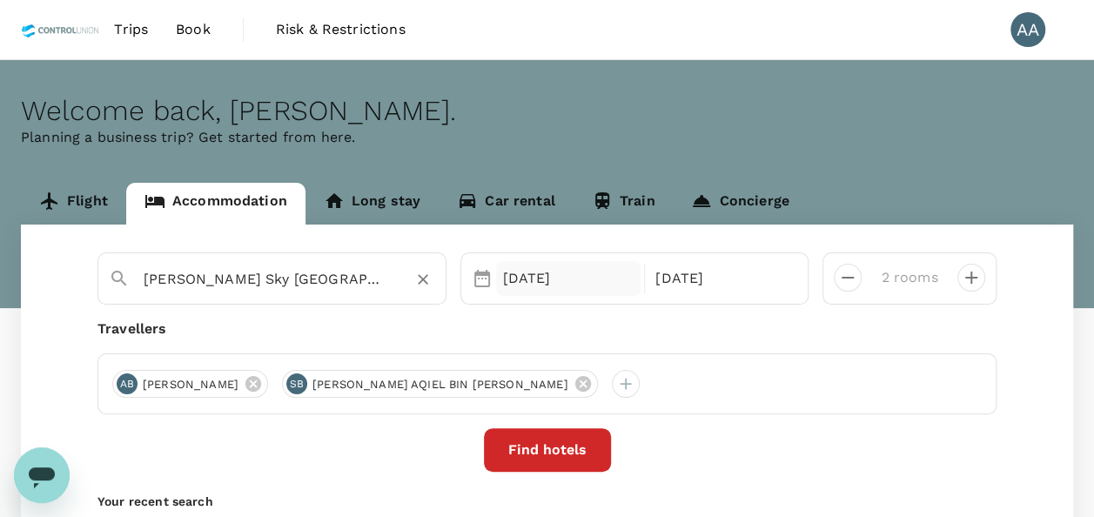
type input "Anara Sky Kualanamu Hotel"
click at [536, 285] on div "[DATE]" at bounding box center [568, 278] width 145 height 35
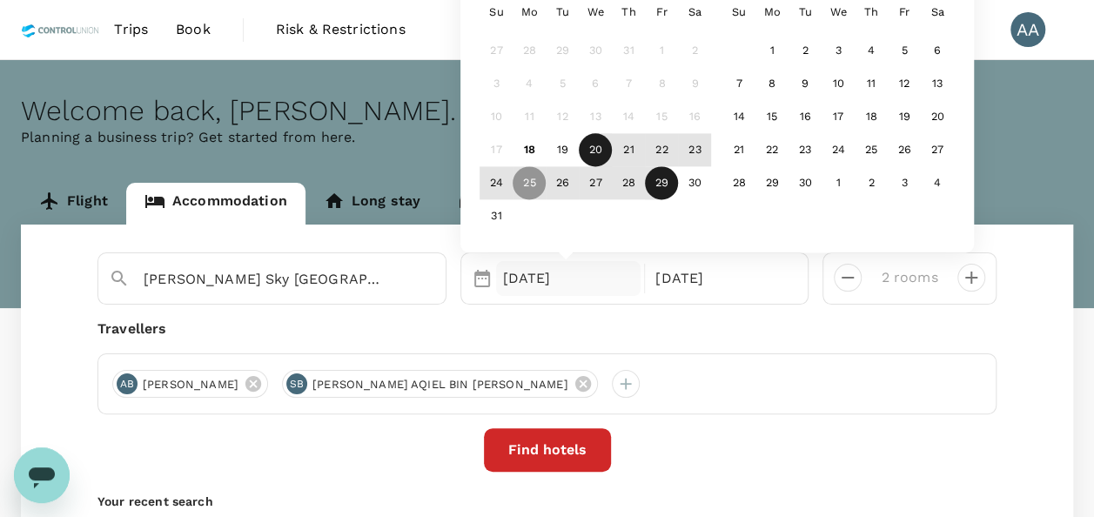
click at [600, 153] on div "20" at bounding box center [595, 150] width 33 height 33
click at [669, 154] on div "22" at bounding box center [661, 150] width 33 height 33
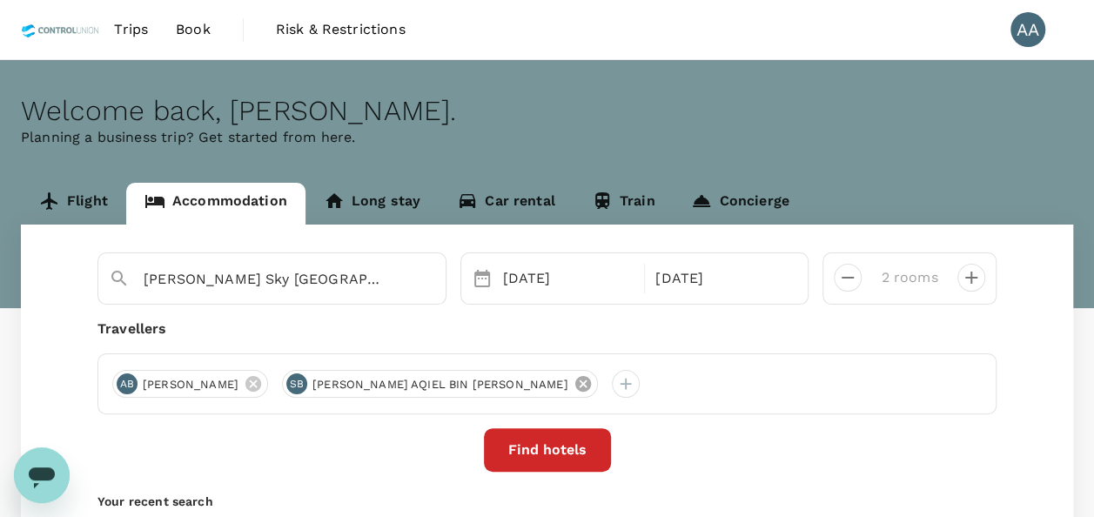
click at [574, 380] on icon at bounding box center [582, 384] width 16 height 16
click at [263, 385] on icon at bounding box center [253, 383] width 19 height 19
click at [131, 378] on div at bounding box center [126, 384] width 28 height 28
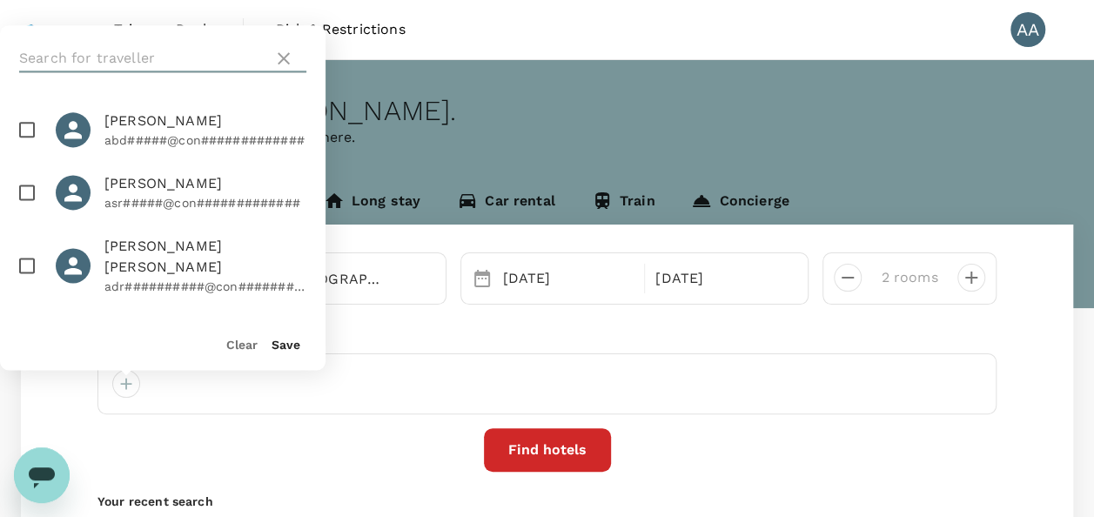
click at [169, 45] on input "text" at bounding box center [142, 58] width 247 height 28
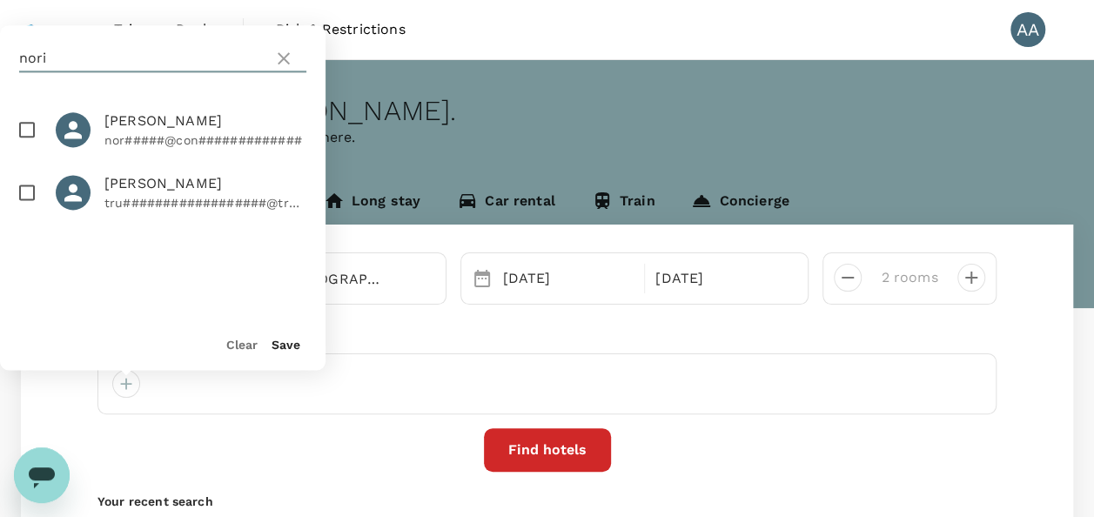
type input "nori"
click at [24, 132] on input "checkbox" at bounding box center [27, 129] width 37 height 37
checkbox input "true"
click at [276, 351] on button "Save" at bounding box center [285, 345] width 29 height 14
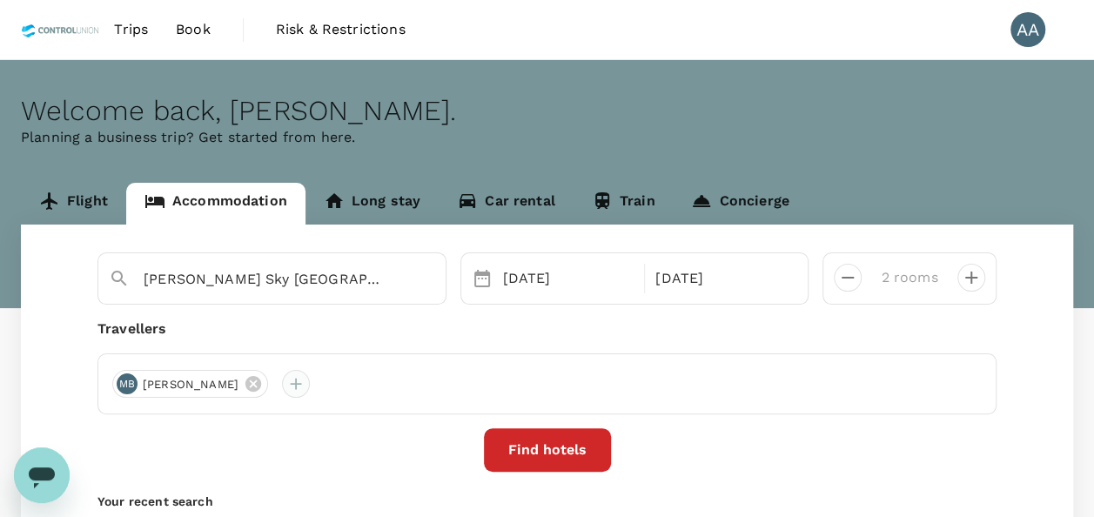
click at [310, 385] on div at bounding box center [296, 384] width 28 height 28
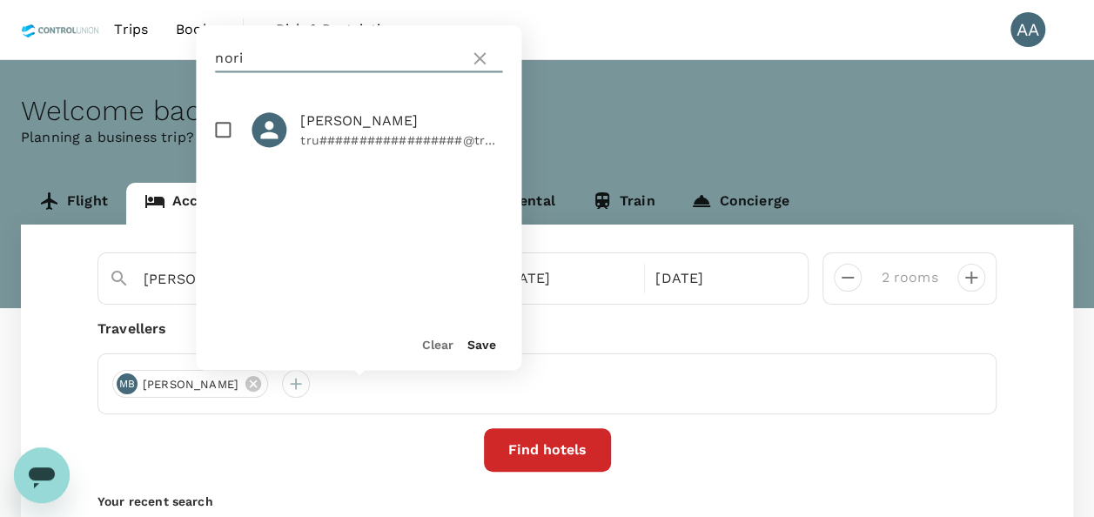
click at [273, 50] on input "nori" at bounding box center [338, 58] width 247 height 28
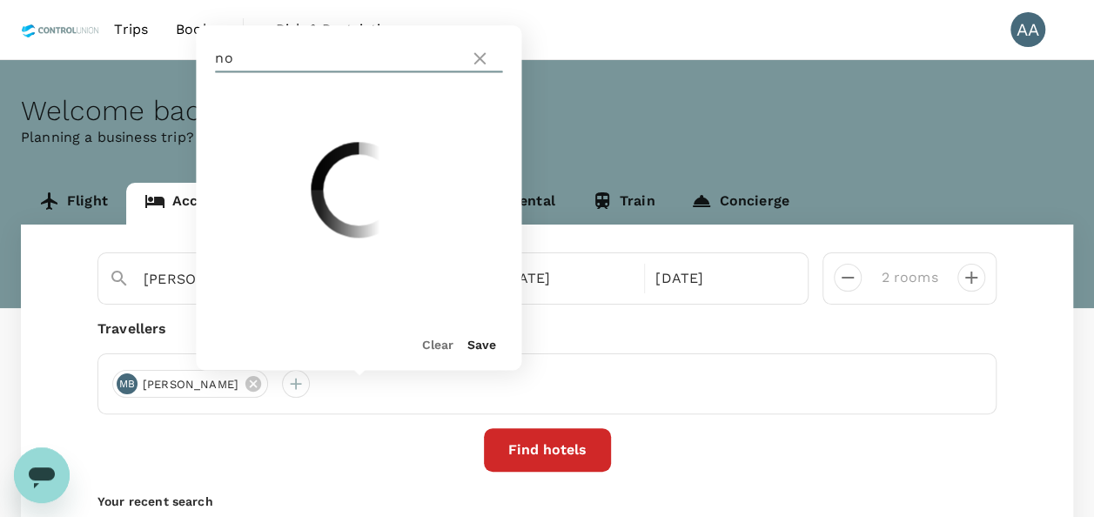
type input "n"
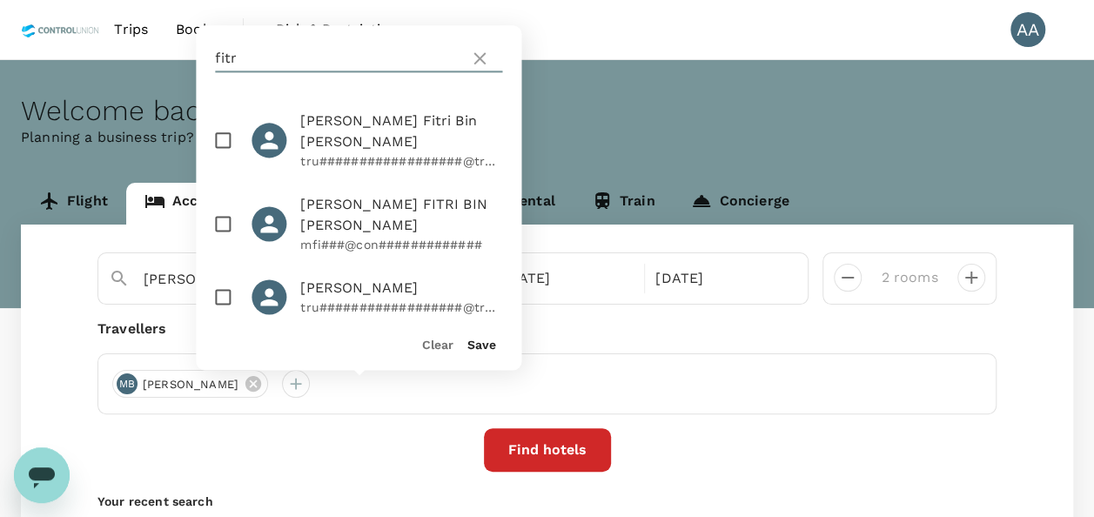
type input "fitr"
click at [224, 205] on input "checkbox" at bounding box center [222, 223] width 37 height 37
checkbox input "true"
click at [554, 459] on button "Find hotels" at bounding box center [547, 450] width 127 height 44
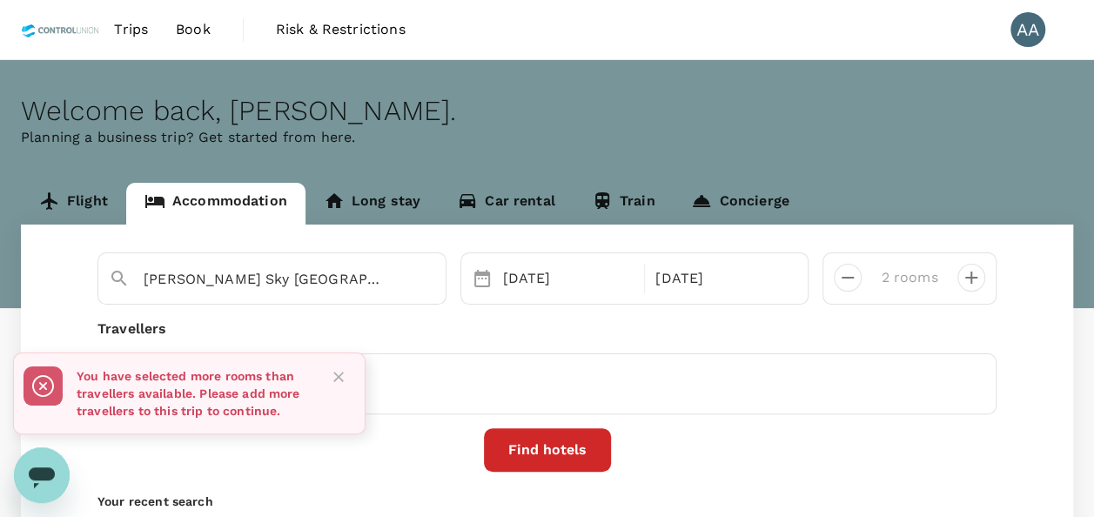
click at [388, 404] on div "MB MOHD NORIZWAN BIN AKUN" at bounding box center [546, 383] width 899 height 61
click at [339, 375] on icon "Close" at bounding box center [338, 377] width 10 height 10
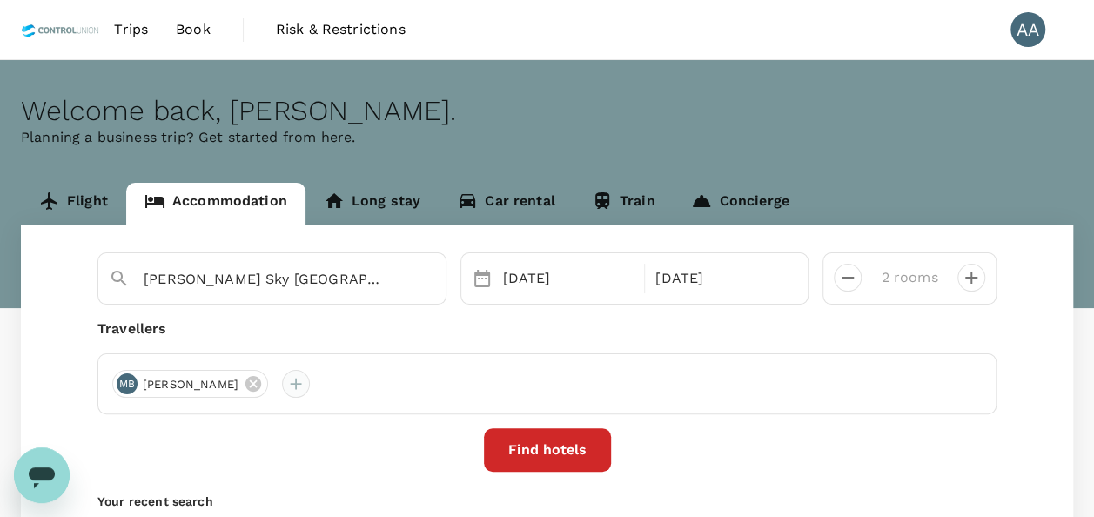
click at [310, 385] on div at bounding box center [296, 384] width 28 height 28
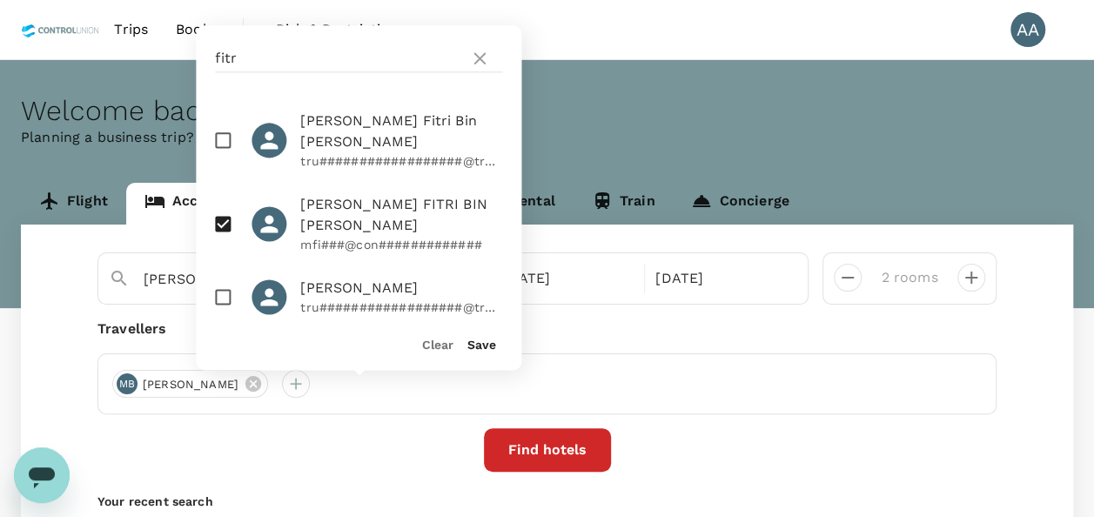
click at [471, 338] on button "Save" at bounding box center [481, 345] width 29 height 14
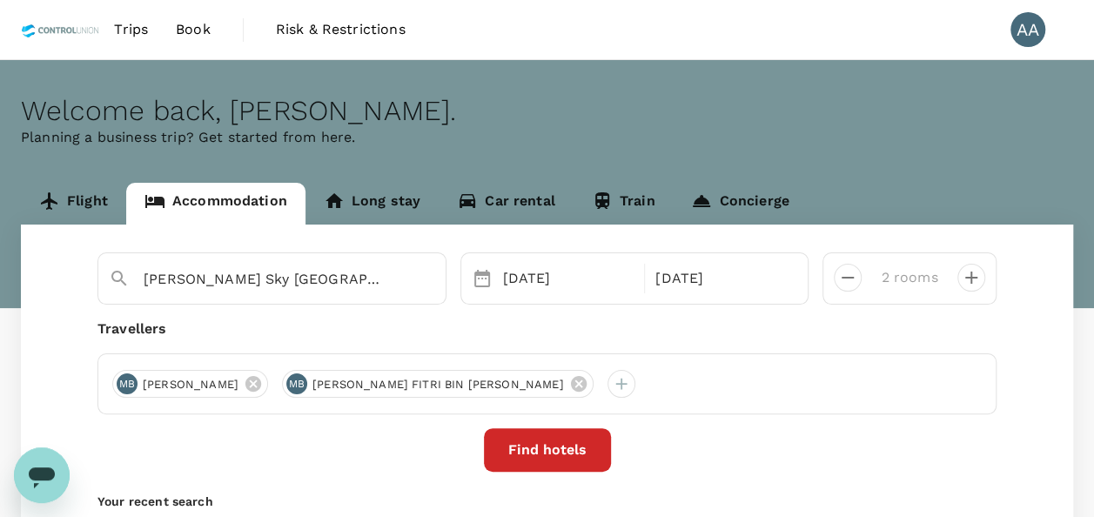
click at [552, 447] on button "Find hotels" at bounding box center [547, 450] width 127 height 44
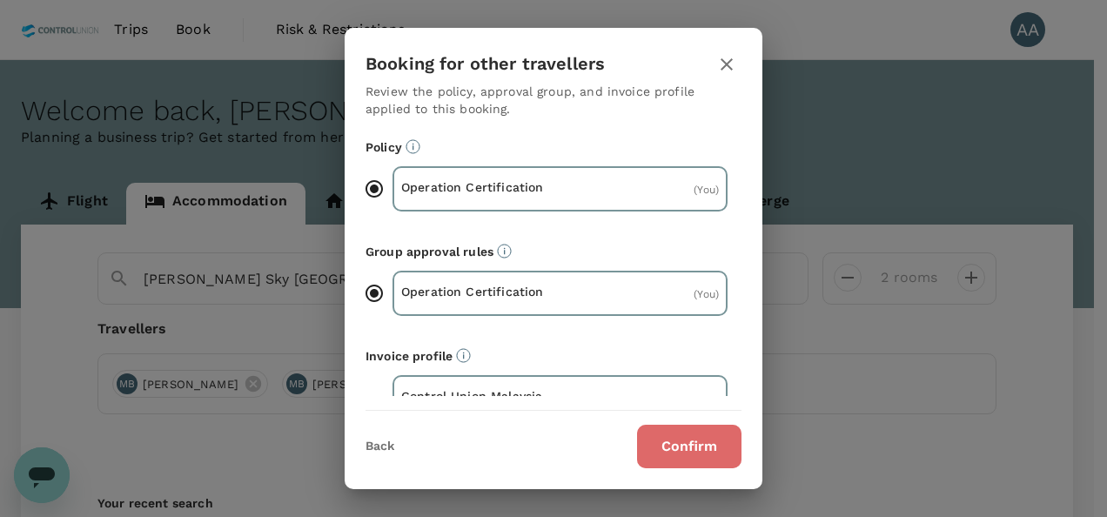
click at [691, 433] on button "Confirm" at bounding box center [689, 447] width 104 height 44
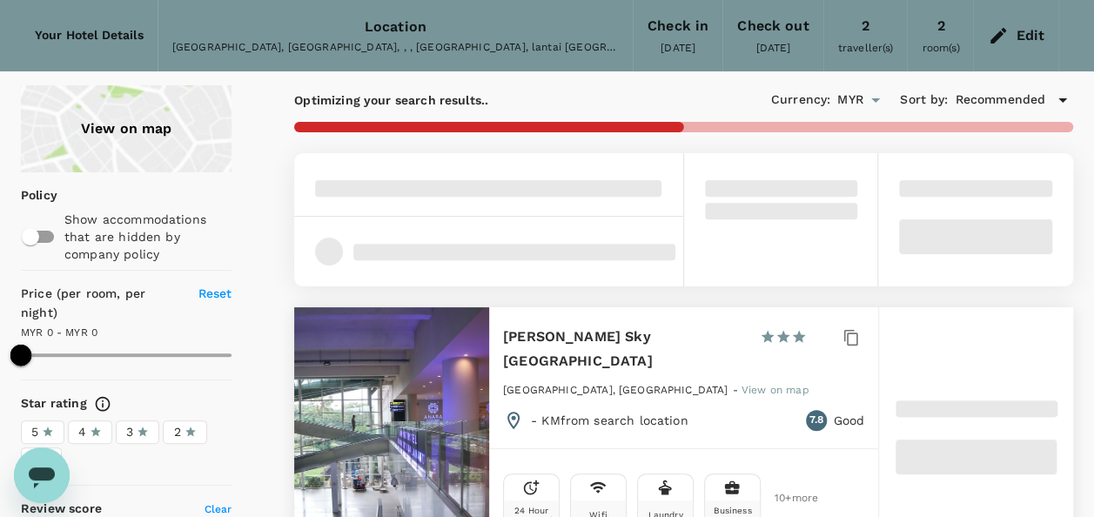
scroll to position [87, 0]
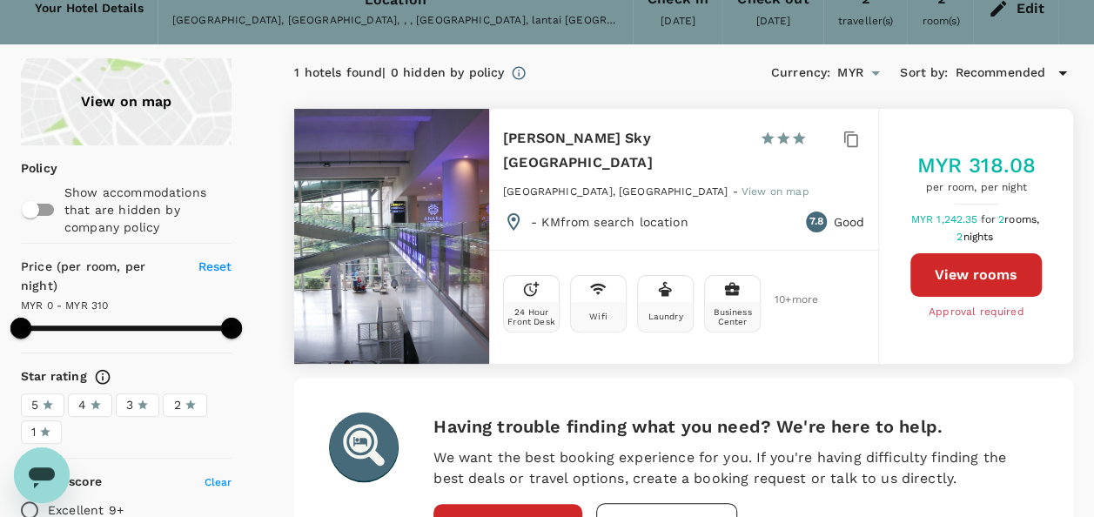
click at [942, 260] on button "View rooms" at bounding box center [975, 275] width 131 height 44
type input "309"
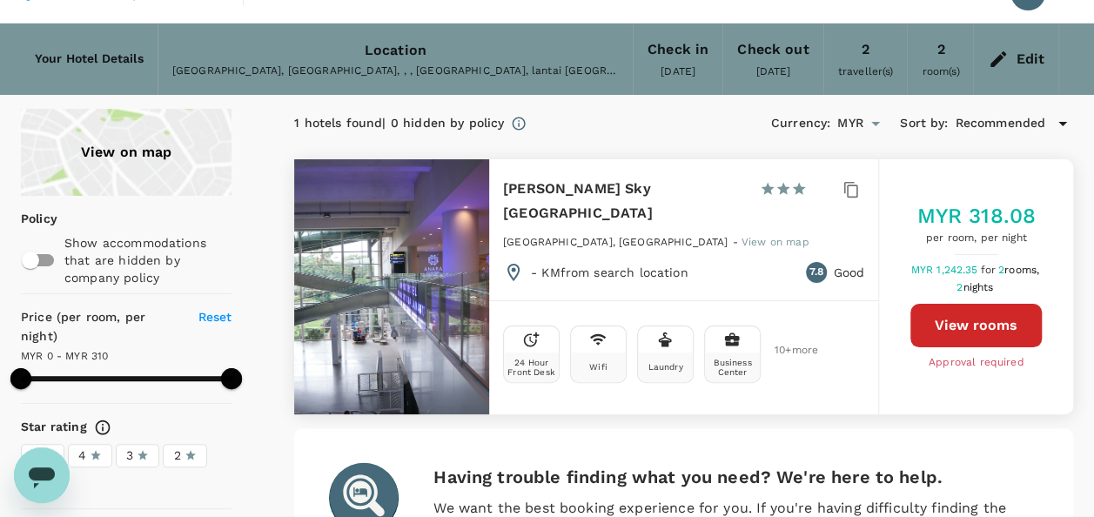
scroll to position [0, 0]
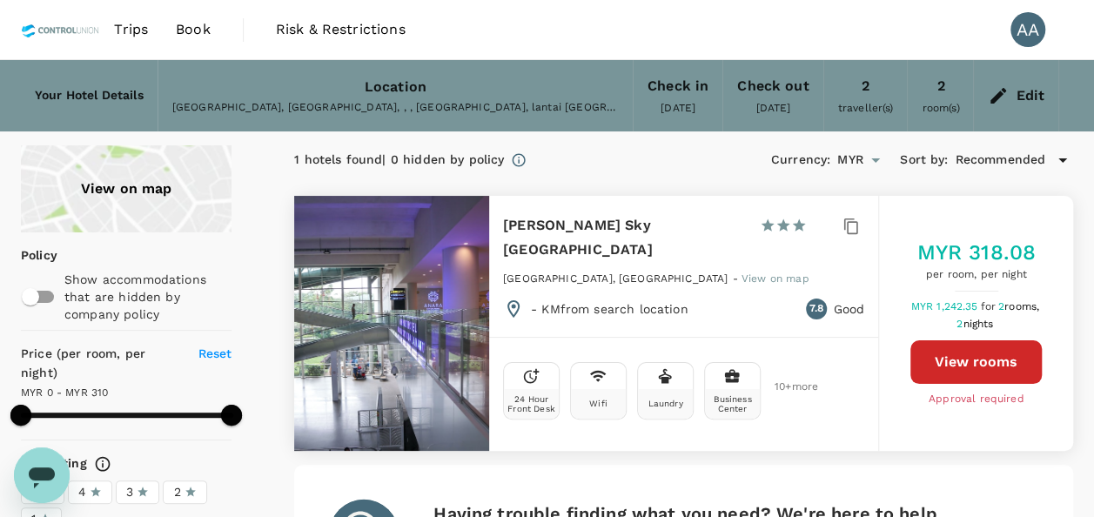
click at [174, 33] on link "Book" at bounding box center [193, 29] width 63 height 59
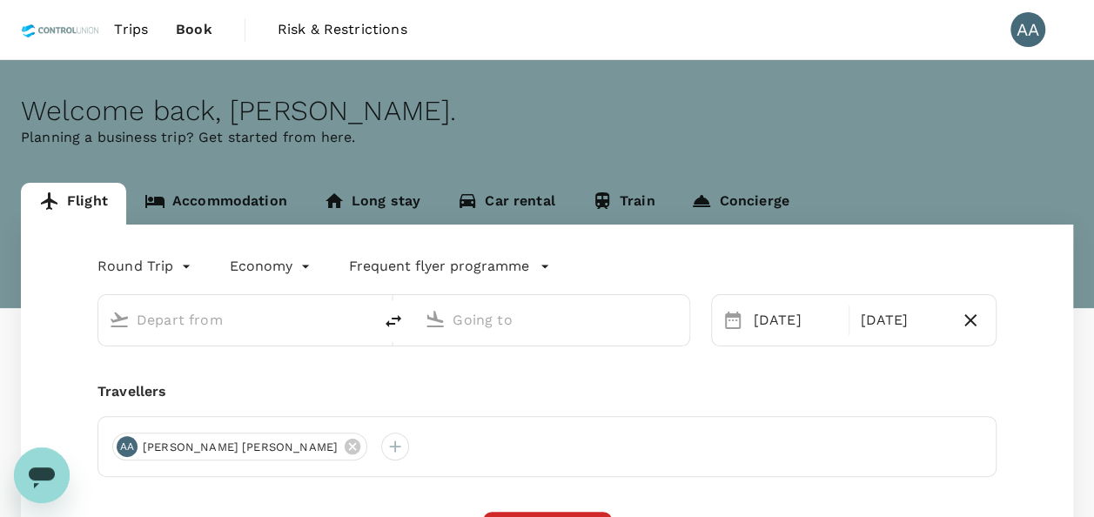
type input "[GEOGRAPHIC_DATA], [GEOGRAPHIC_DATA] (any)"
type input "[GEOGRAPHIC_DATA] Intl (KNO)"
type input "[GEOGRAPHIC_DATA], [GEOGRAPHIC_DATA] (any)"
type input "[GEOGRAPHIC_DATA] Intl (KNO)"
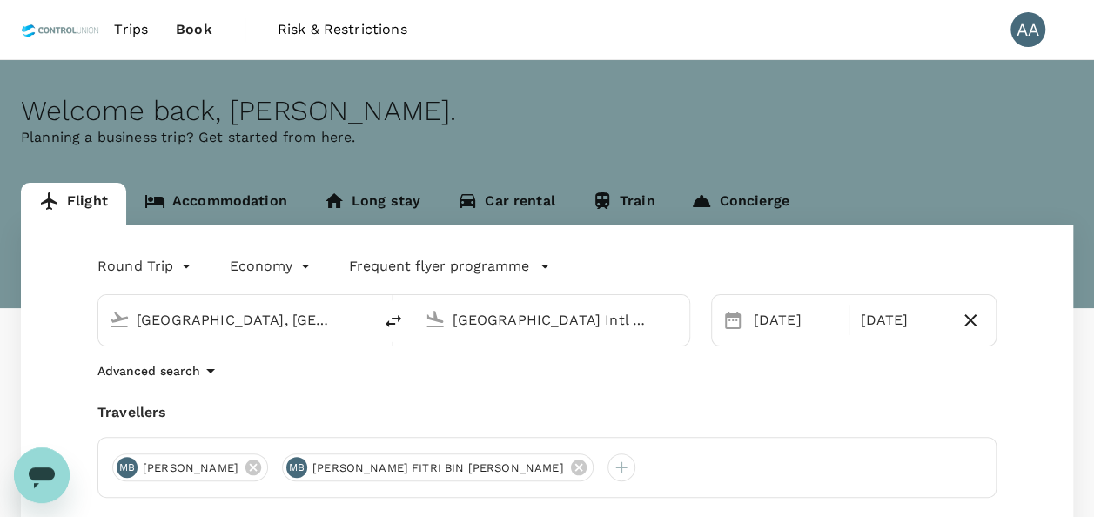
click at [141, 29] on span "Trips" at bounding box center [131, 29] width 34 height 21
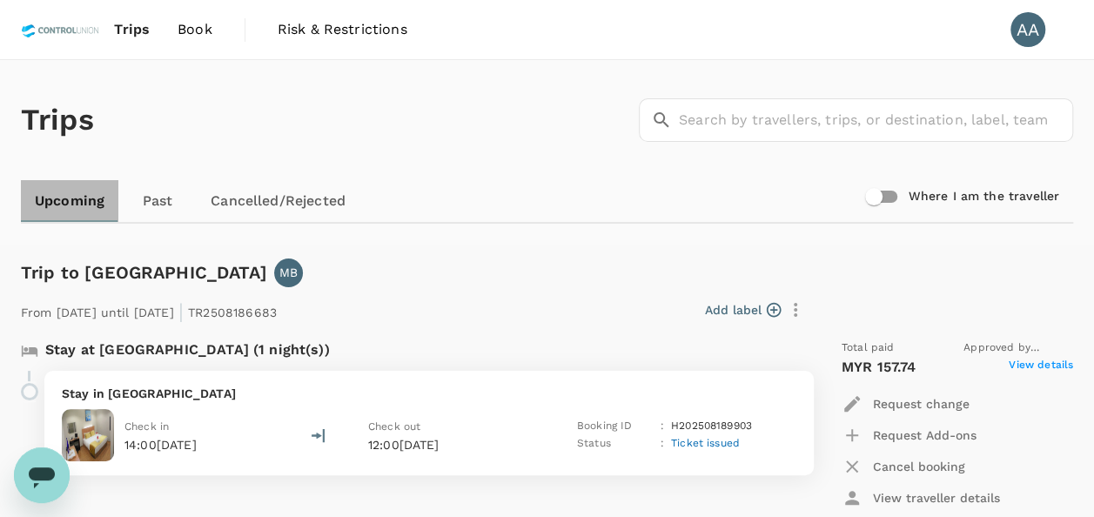
click at [91, 197] on link "Upcoming" at bounding box center [69, 201] width 97 height 42
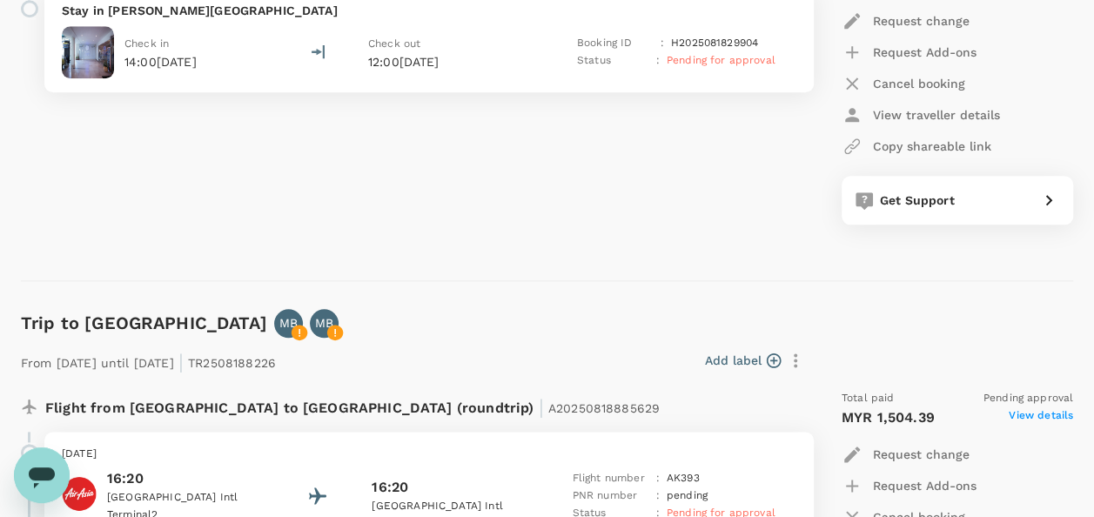
scroll to position [783, 0]
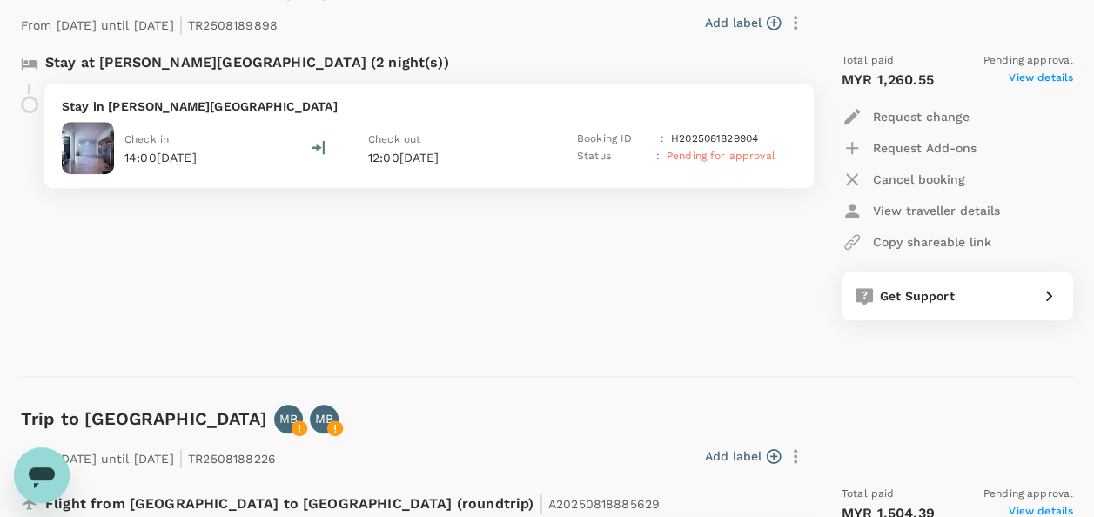
click at [930, 117] on p "Request change" at bounding box center [921, 116] width 97 height 17
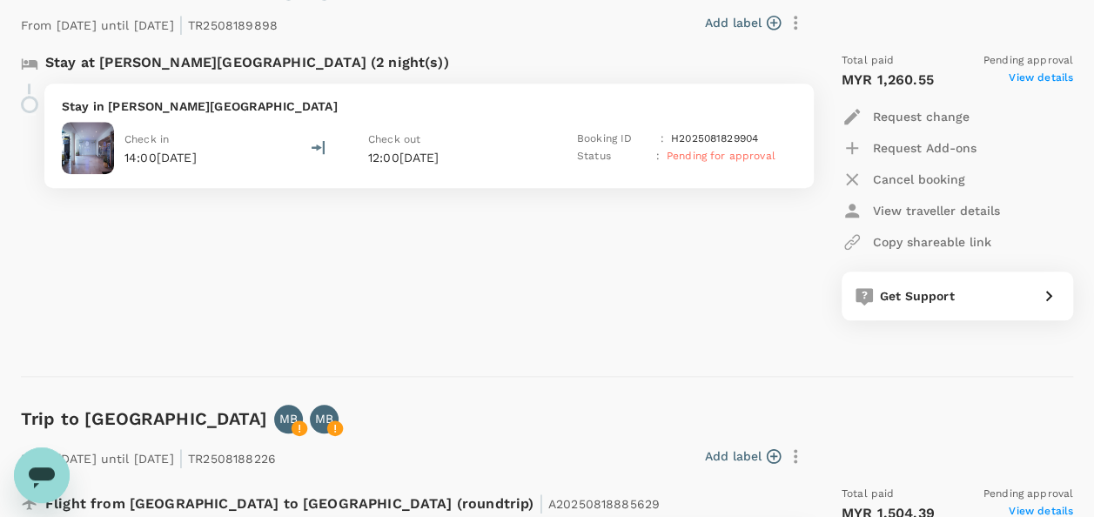
scroll to position [696, 0]
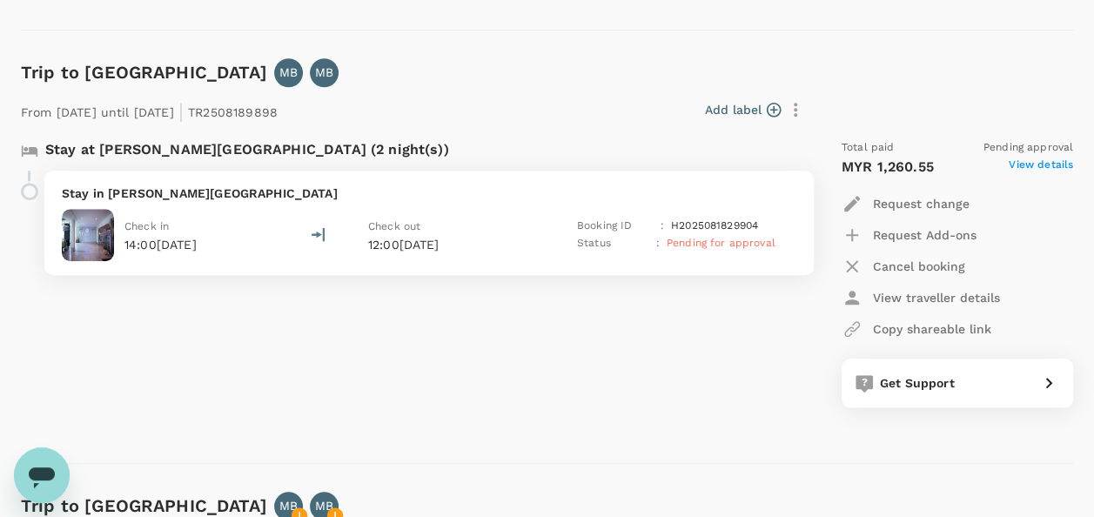
click at [774, 101] on icon "button" at bounding box center [773, 109] width 17 height 17
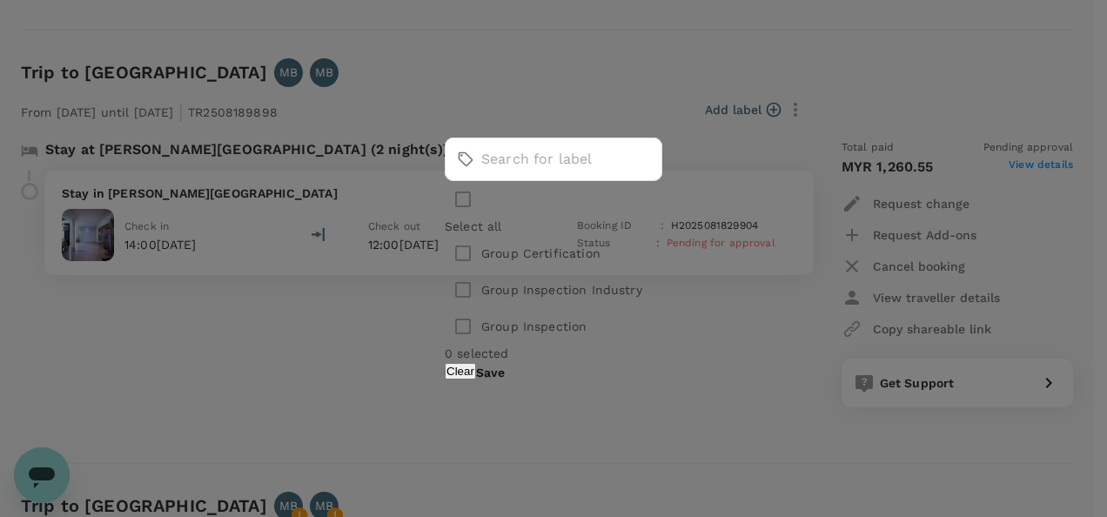
click at [759, 281] on div "​ ​ Select all Group Certification Group Inspection Industry Group Inspection 0…" at bounding box center [553, 258] width 1107 height 517
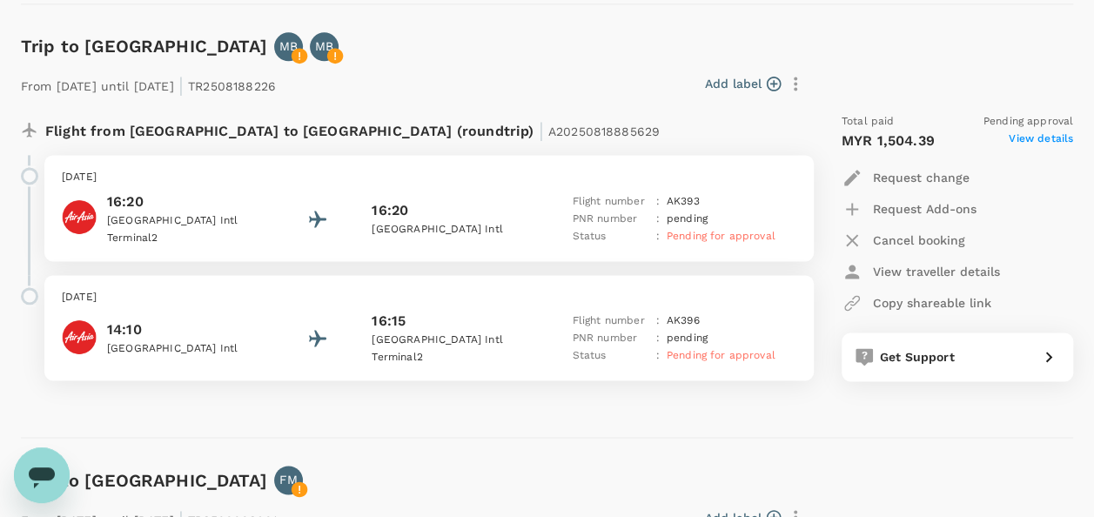
scroll to position [1131, 0]
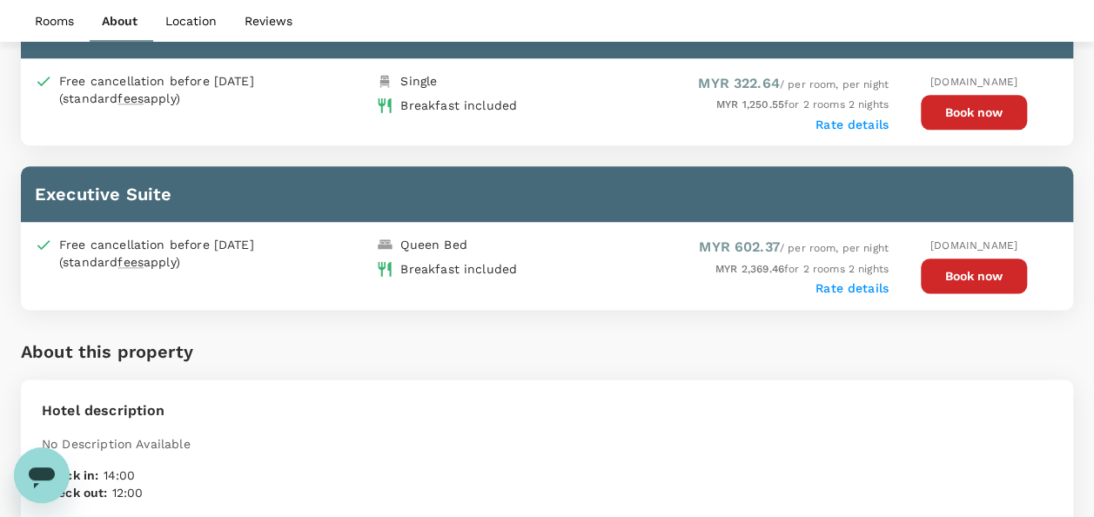
scroll to position [863, 0]
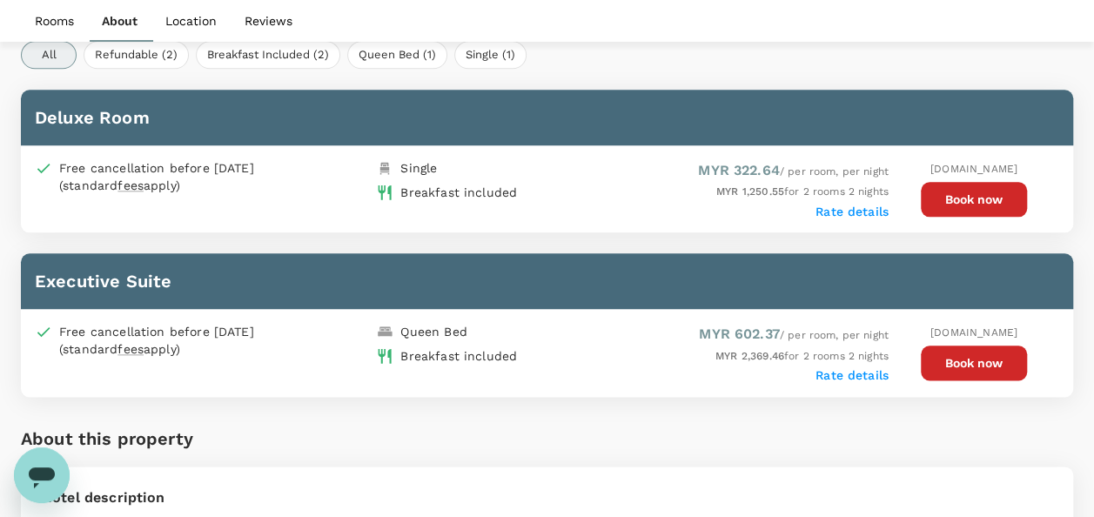
click at [954, 190] on button "Book now" at bounding box center [974, 199] width 106 height 35
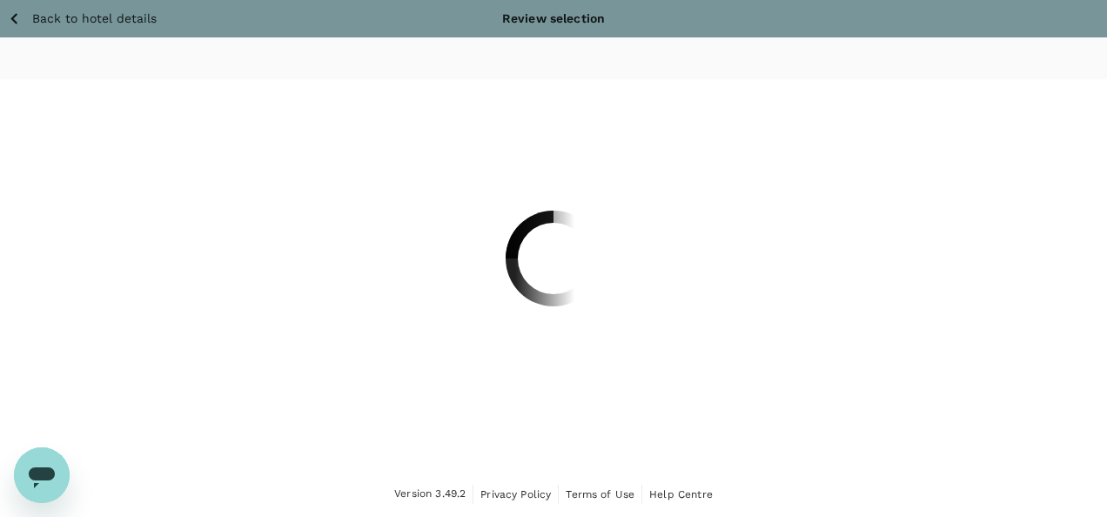
drag, startPoint x: 369, startPoint y: 191, endPoint x: 518, endPoint y: 200, distance: 149.1
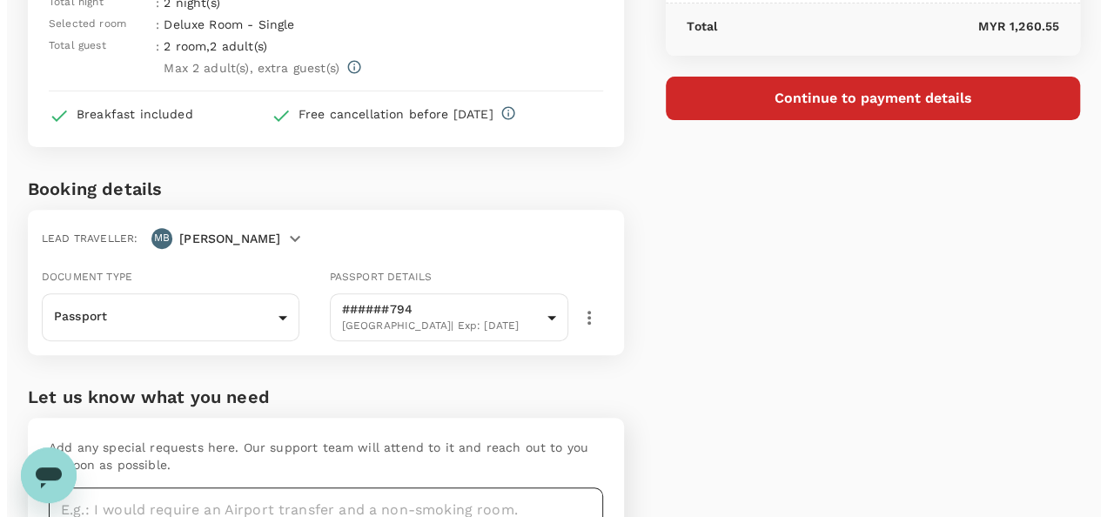
scroll to position [75, 0]
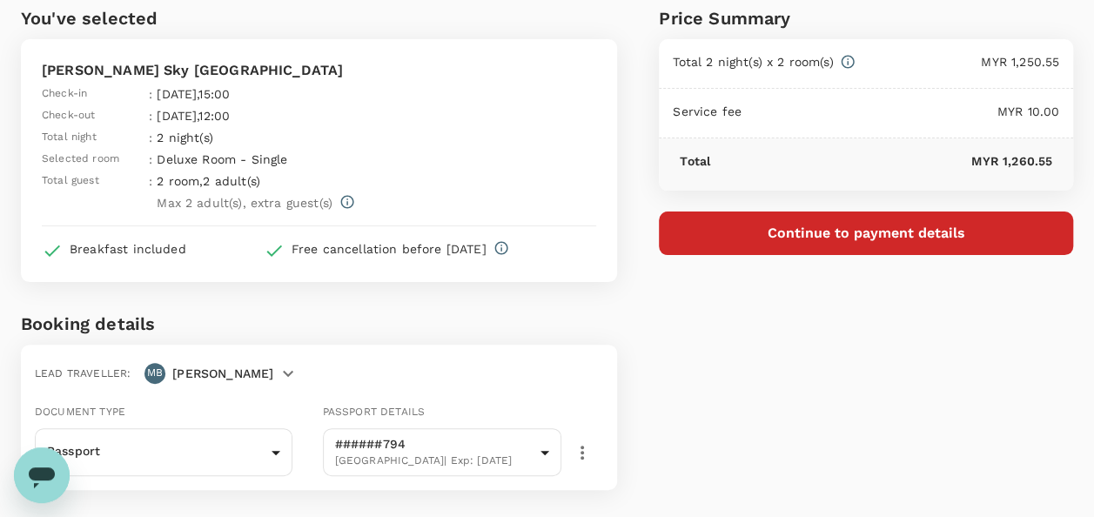
click at [800, 226] on button "Continue to payment details" at bounding box center [866, 233] width 414 height 44
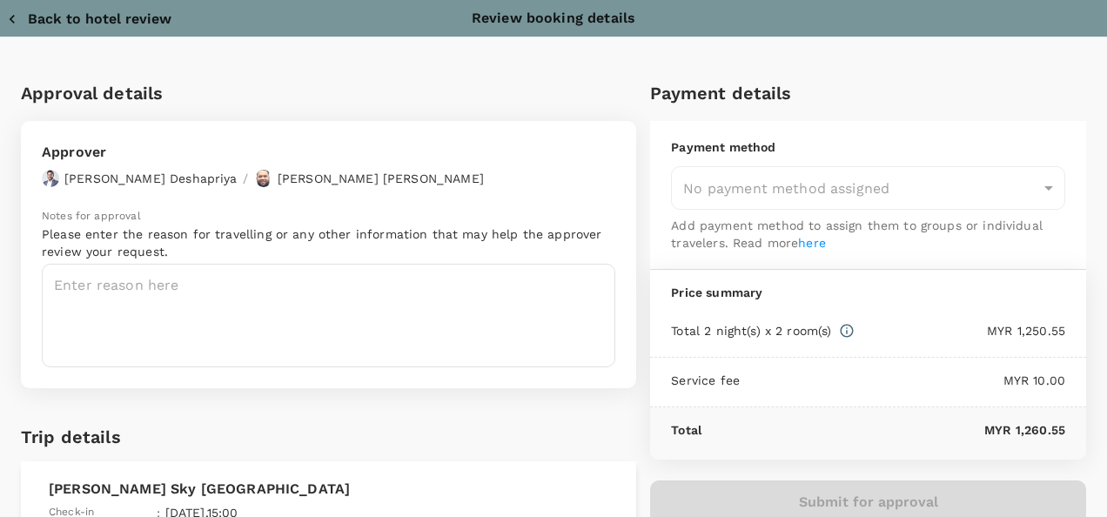
type input "9e254831-a140-43d4-90d9-f4bdc71b84d3"
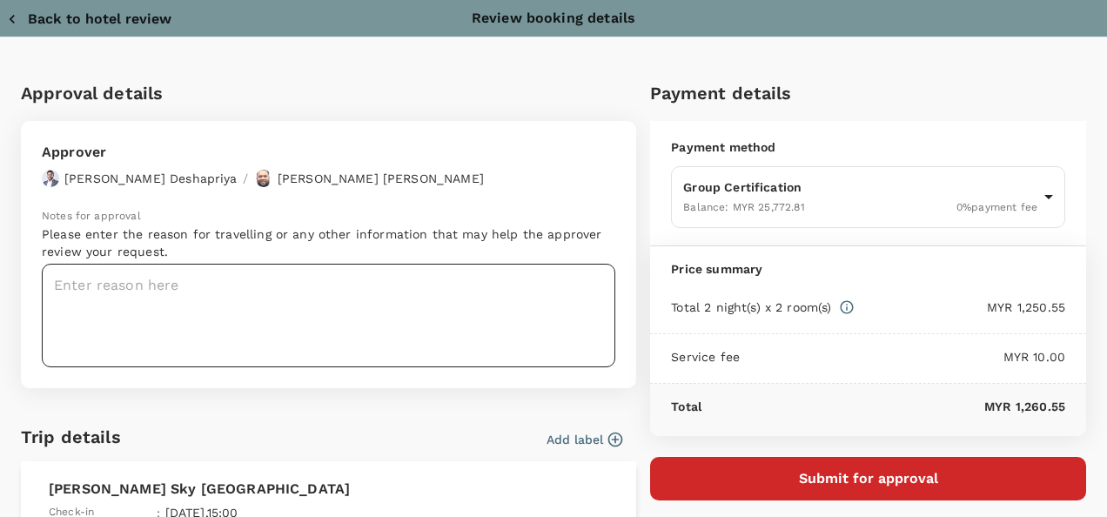
click at [283, 310] on textarea at bounding box center [328, 316] width 573 height 104
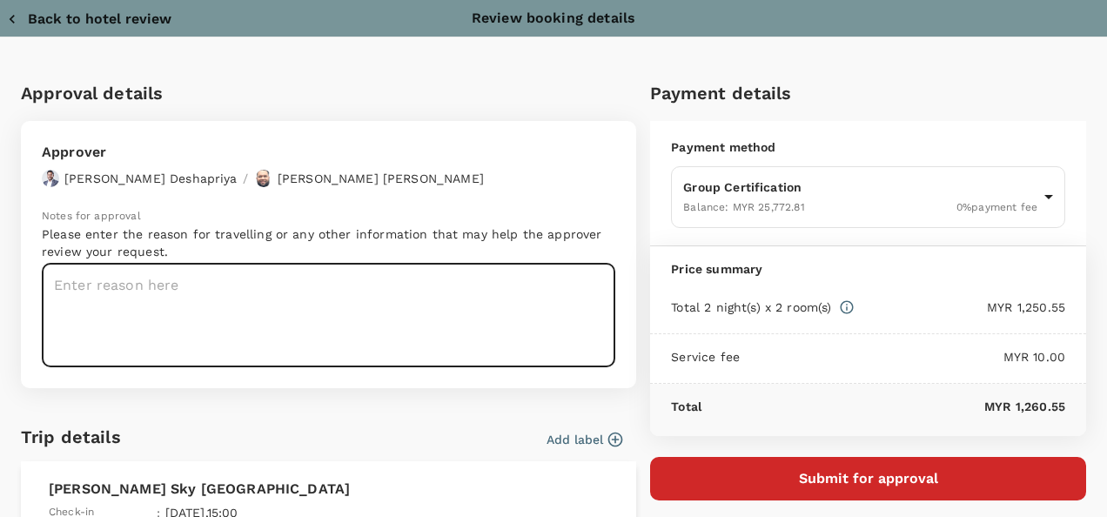
click at [146, 285] on textarea at bounding box center [328, 316] width 573 height 104
paste textarea "Hotel Anara Sky"
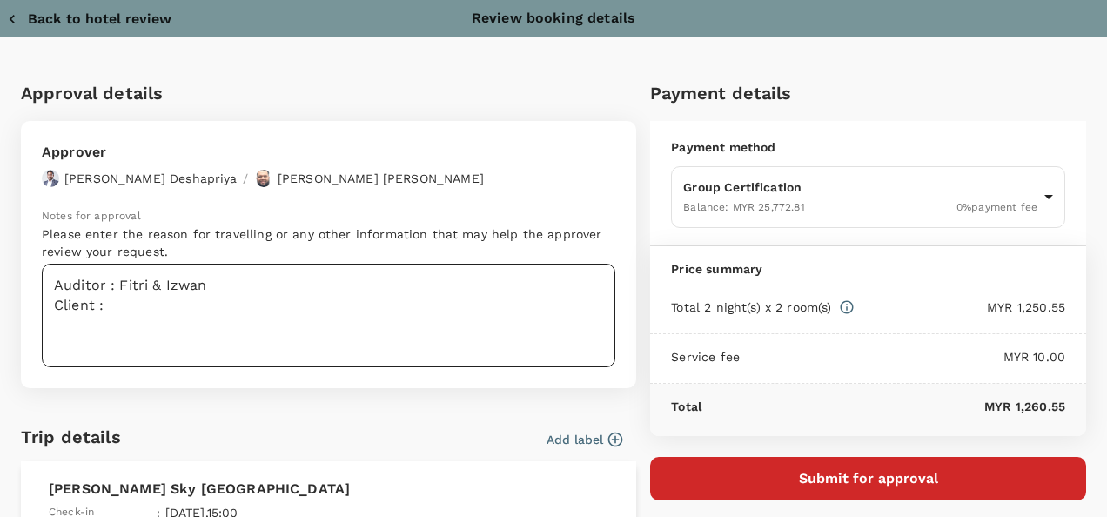
click at [131, 311] on textarea "Auditor : Fitri & Izwan Client :" at bounding box center [328, 316] width 573 height 104
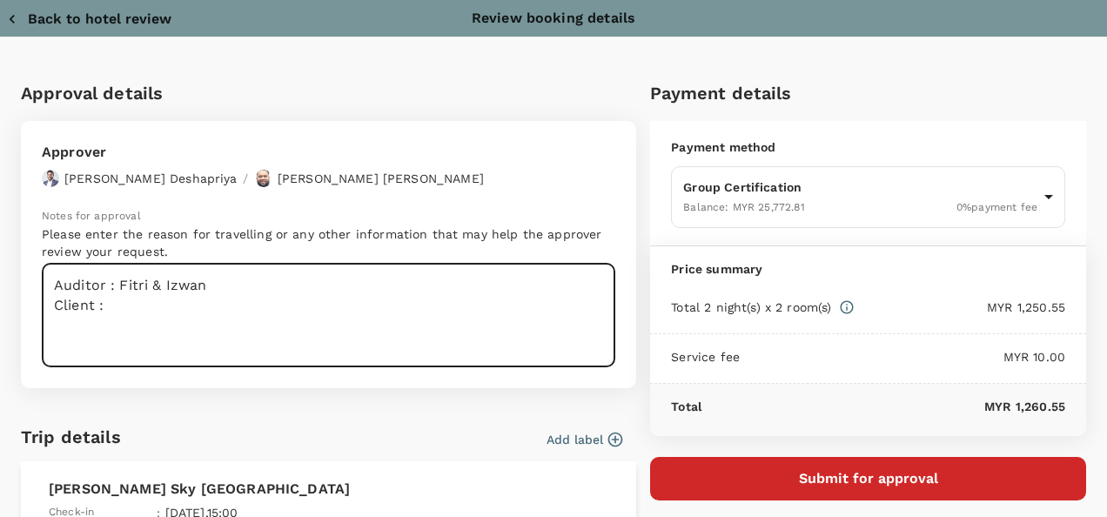
paste textarea "Socfin Indonesia - Unilever EUDR"
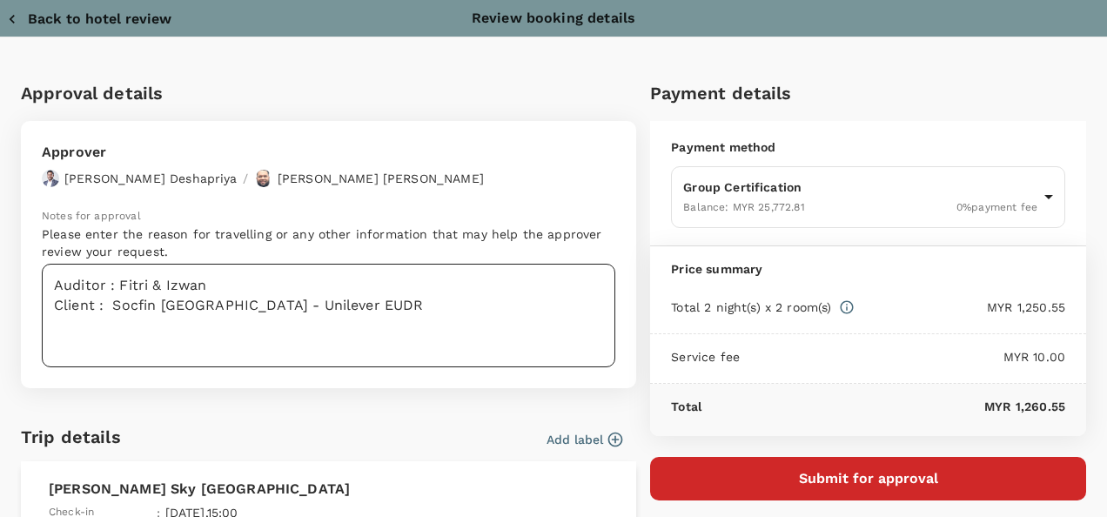
click at [110, 339] on textarea "Auditor : Fitri & Izwan Client : Socfin Indonesia - Unilever EUDR" at bounding box center [328, 316] width 573 height 104
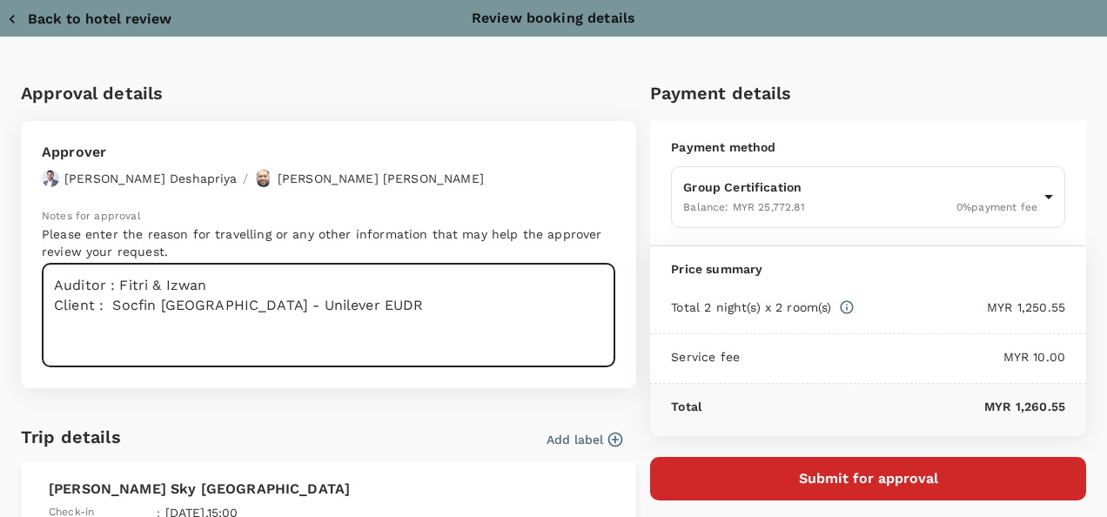
click at [376, 311] on textarea "Auditor : Fitri & Izwan Client : Socfin Indonesia - Unilever EUDR" at bounding box center [328, 316] width 573 height 104
paste textarea "Travel : 20 & 22 August 2025 Audit : 21 August 2025"
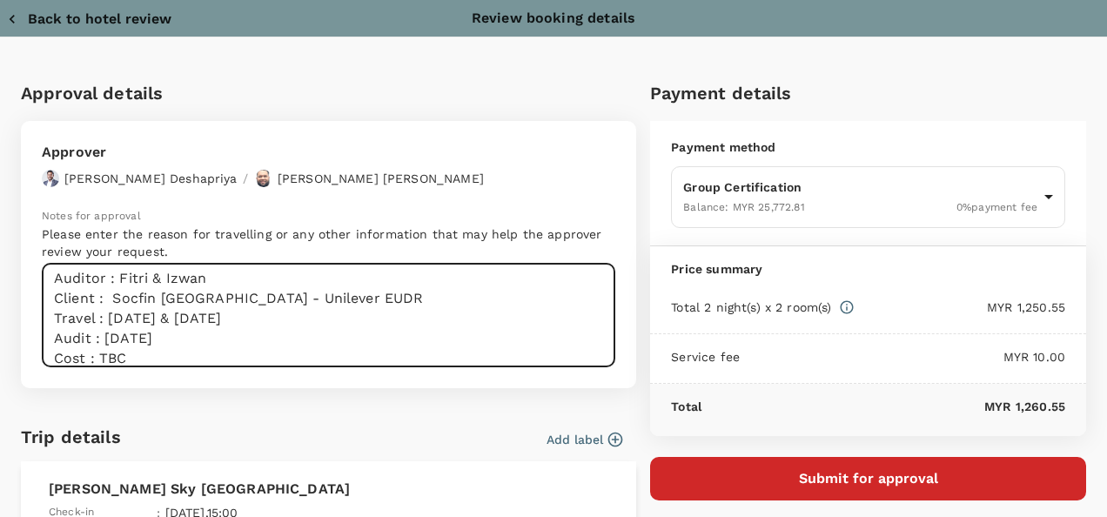
scroll to position [26, 0]
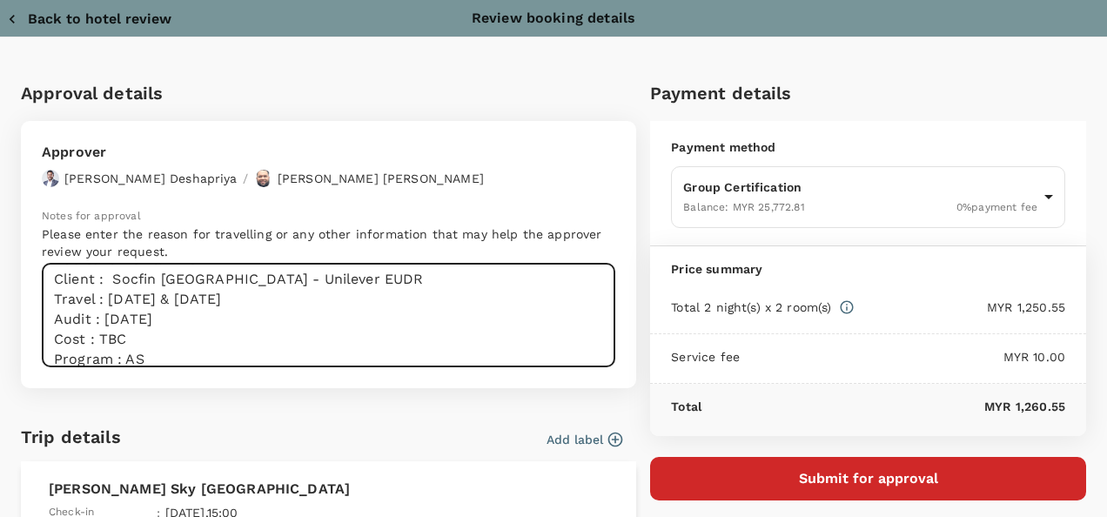
type textarea "Auditor : Fitri & Izwan Client : Socfin Indonesia - Unilever EUDR Travel : 20 &…"
click at [864, 463] on button "Submit for approval" at bounding box center [868, 479] width 436 height 44
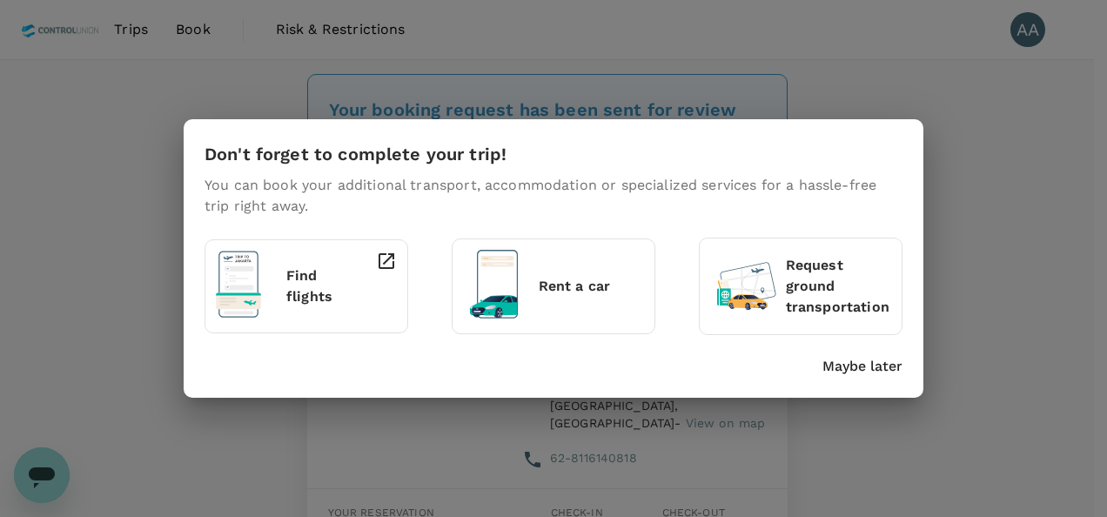
click at [887, 358] on p "Maybe later" at bounding box center [862, 366] width 80 height 21
